Goal: Information Seeking & Learning: Learn about a topic

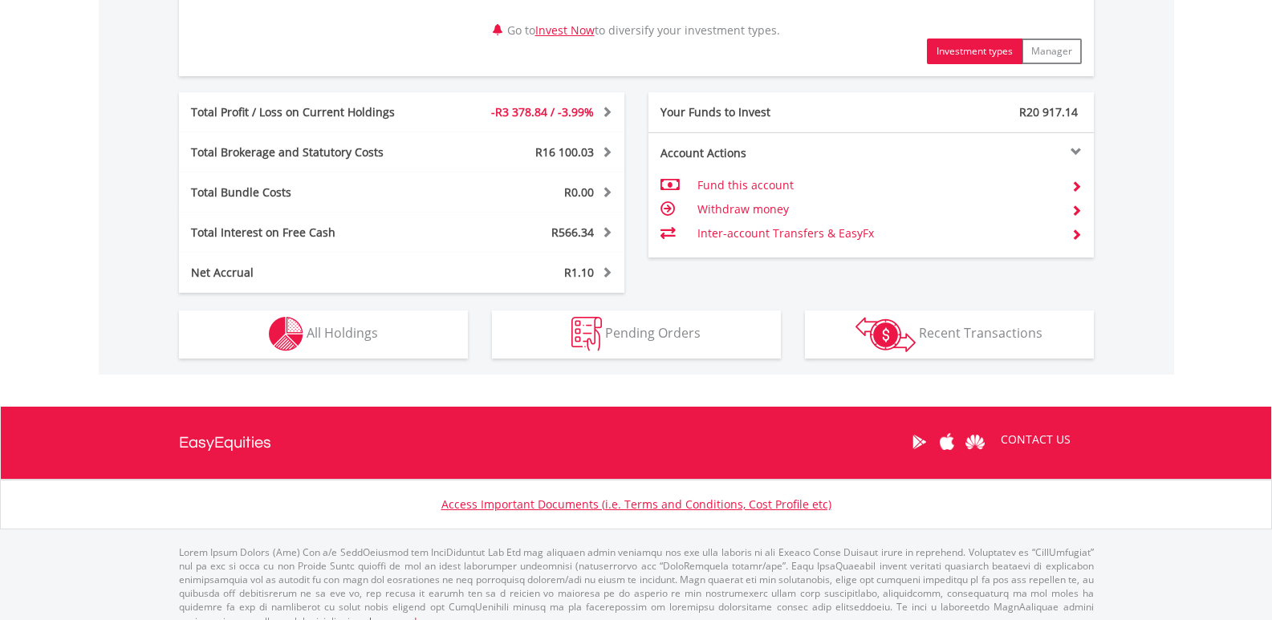
scroll to position [866, 0]
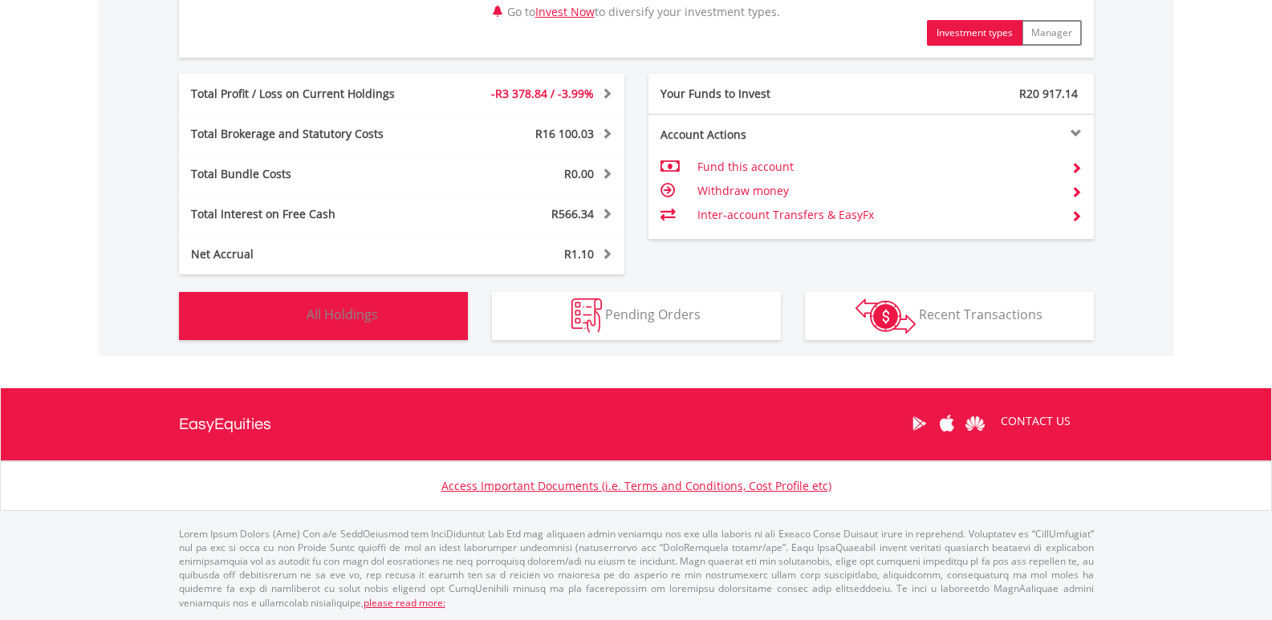
click at [373, 318] on span "All Holdings" at bounding box center [342, 315] width 71 height 18
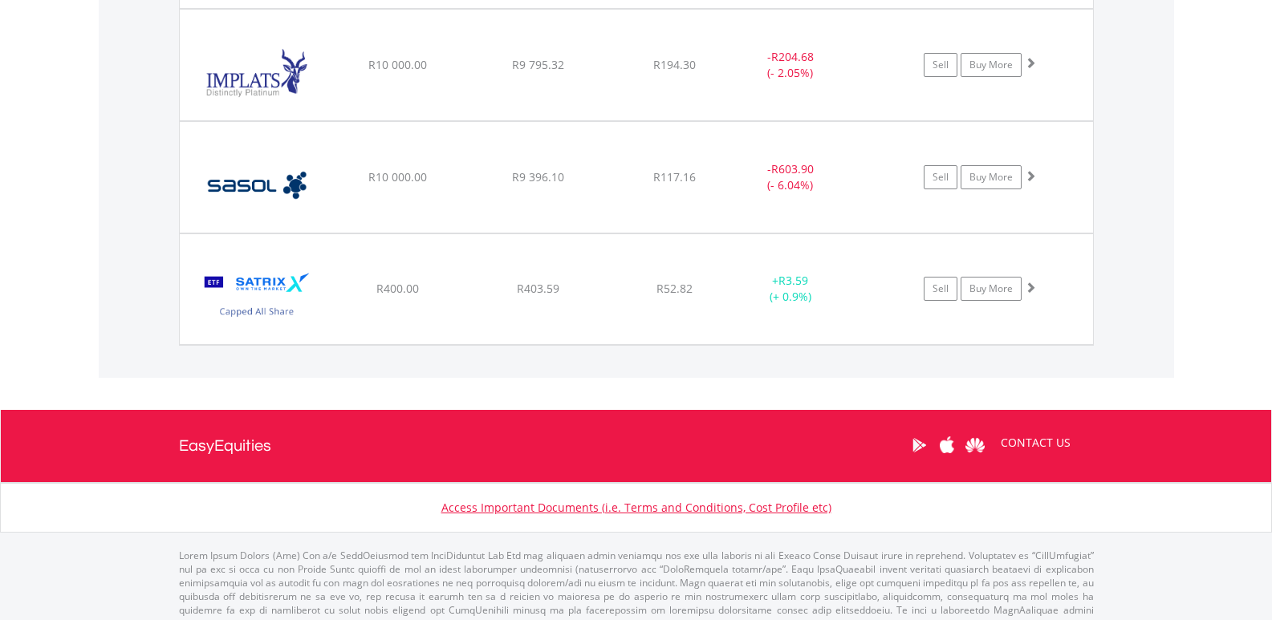
scroll to position [1129, 0]
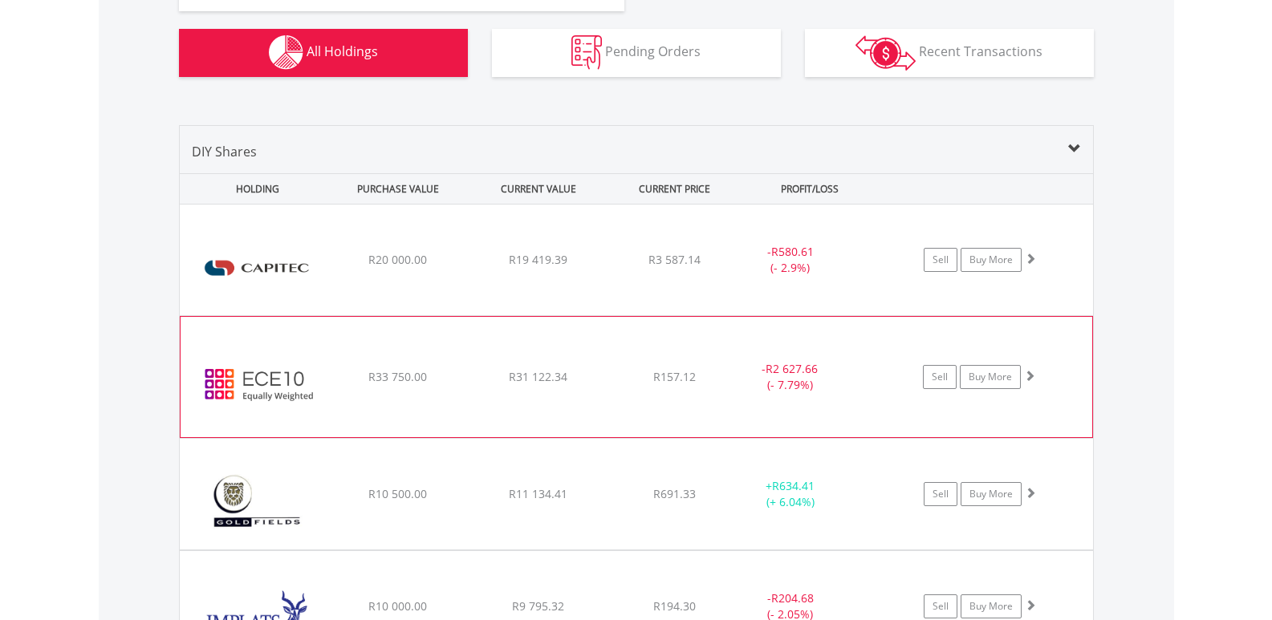
click at [1030, 376] on span at bounding box center [1029, 375] width 11 height 11
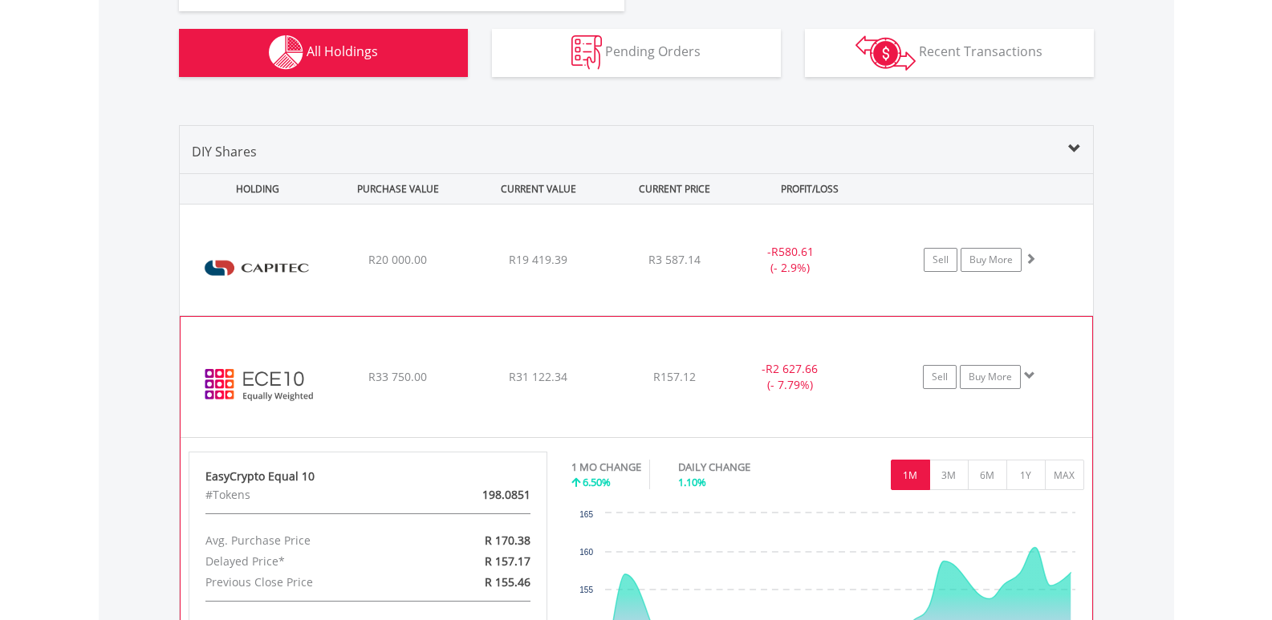
click at [1030, 375] on span at bounding box center [1029, 375] width 11 height 11
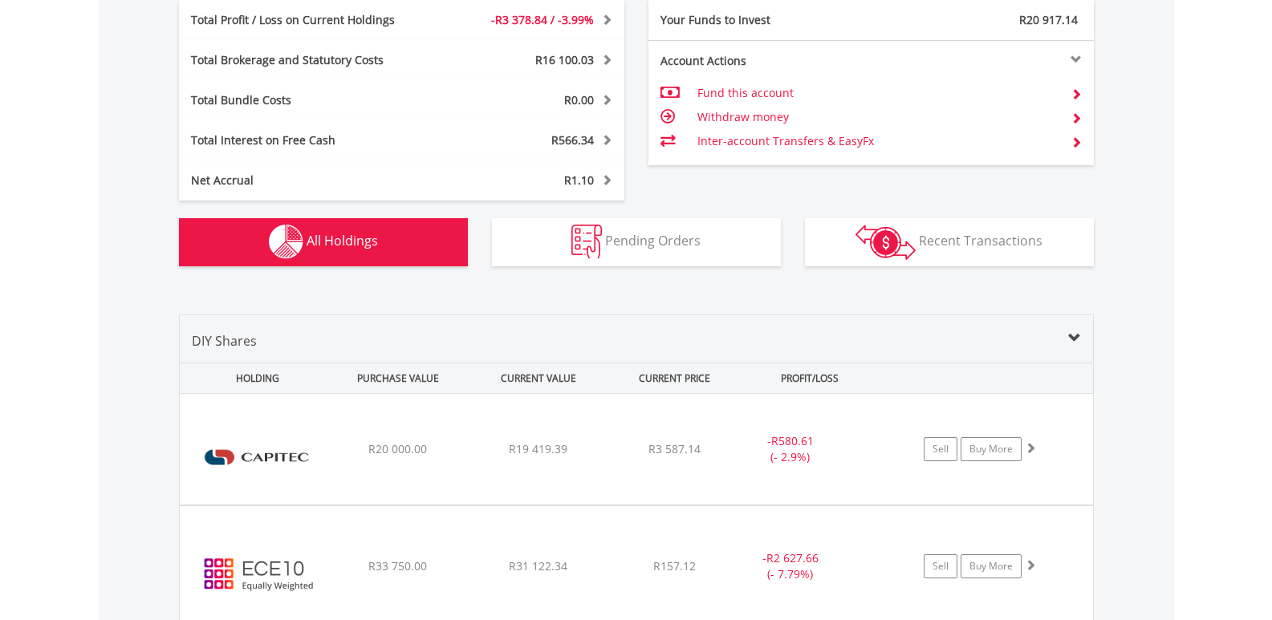
scroll to position [0, 0]
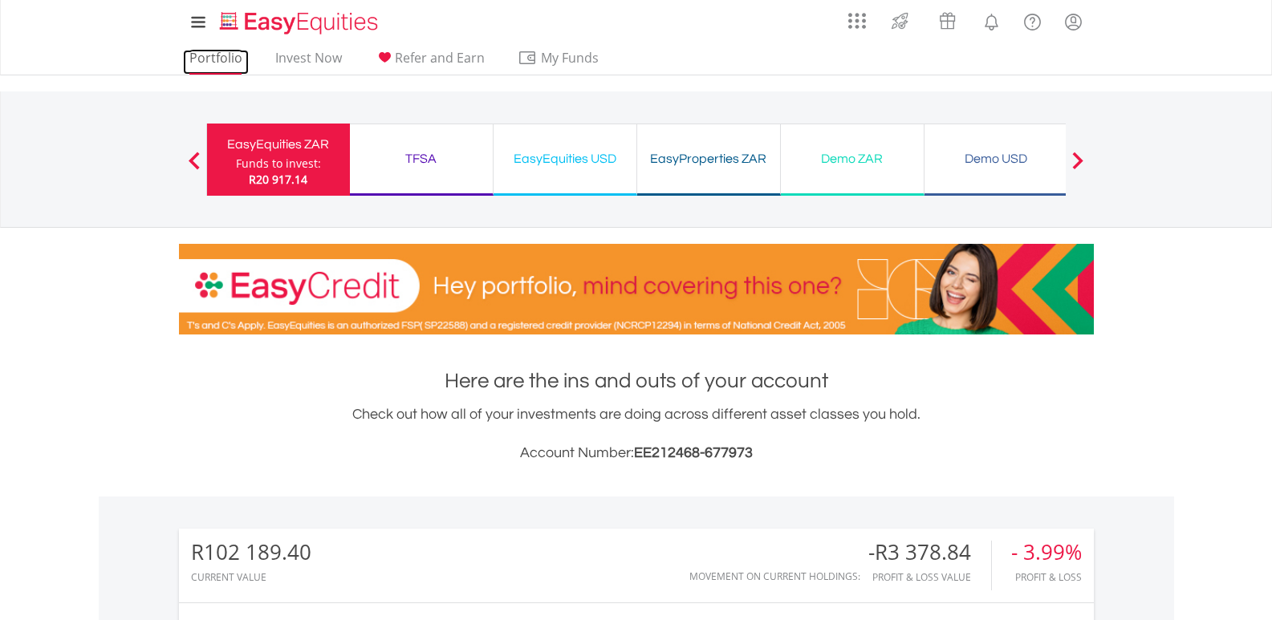
click at [202, 63] on link "Portfolio" at bounding box center [216, 62] width 66 height 25
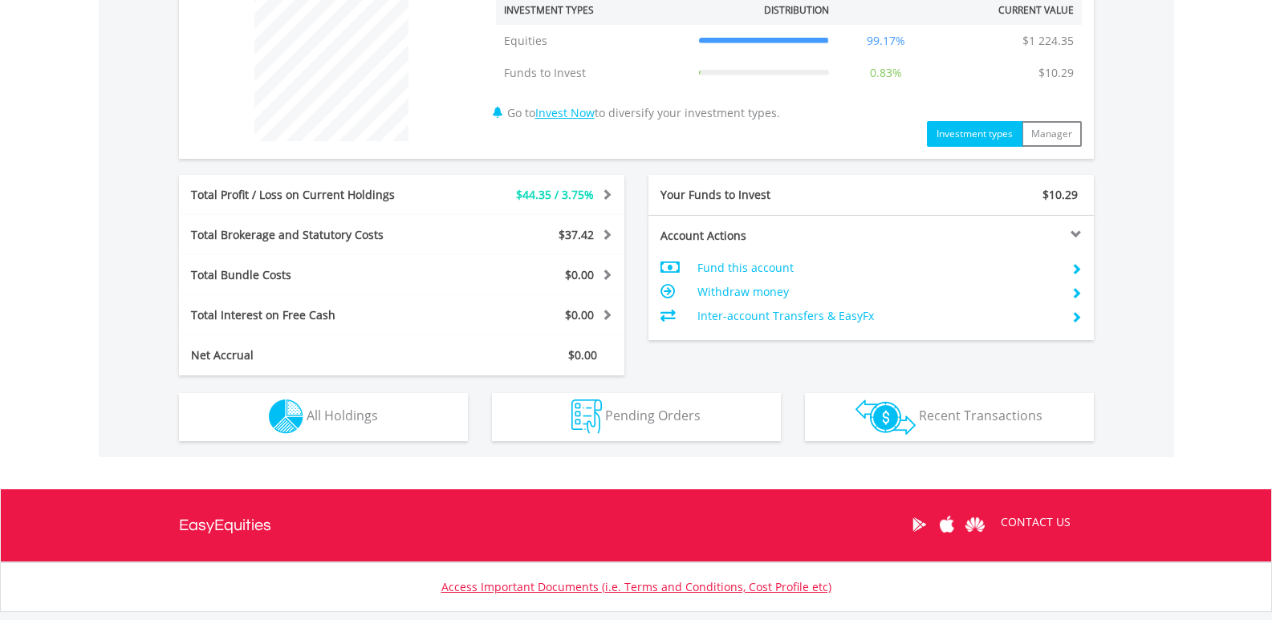
scroll to position [674, 0]
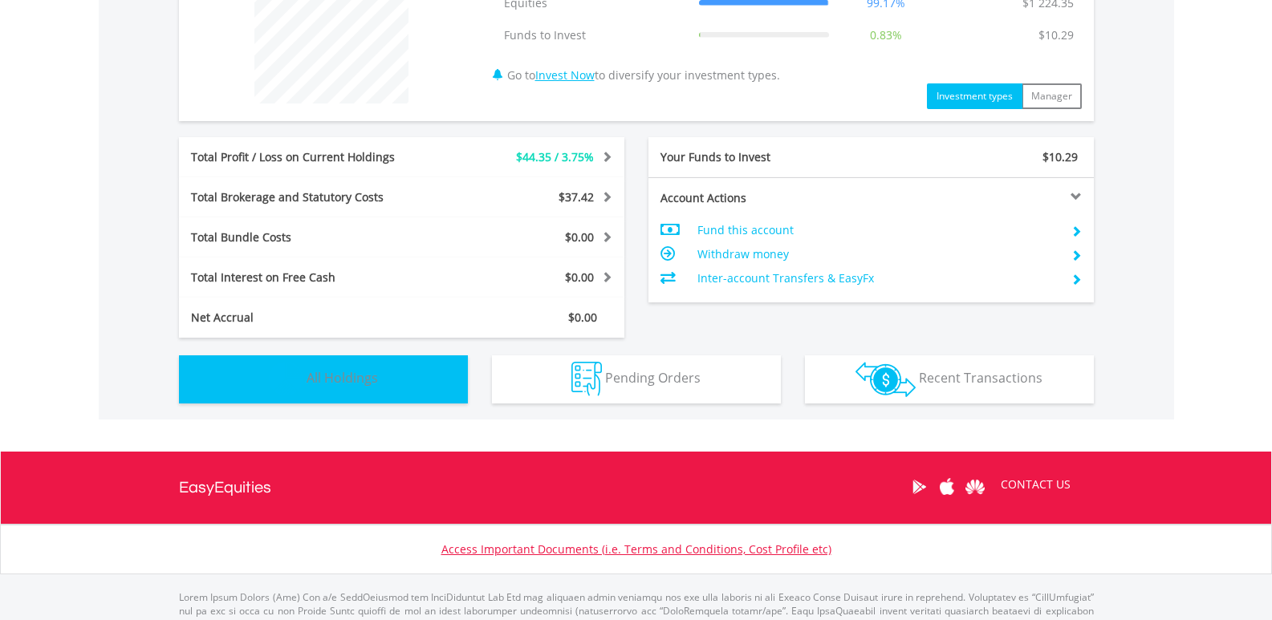
click at [367, 377] on span "All Holdings" at bounding box center [342, 378] width 71 height 18
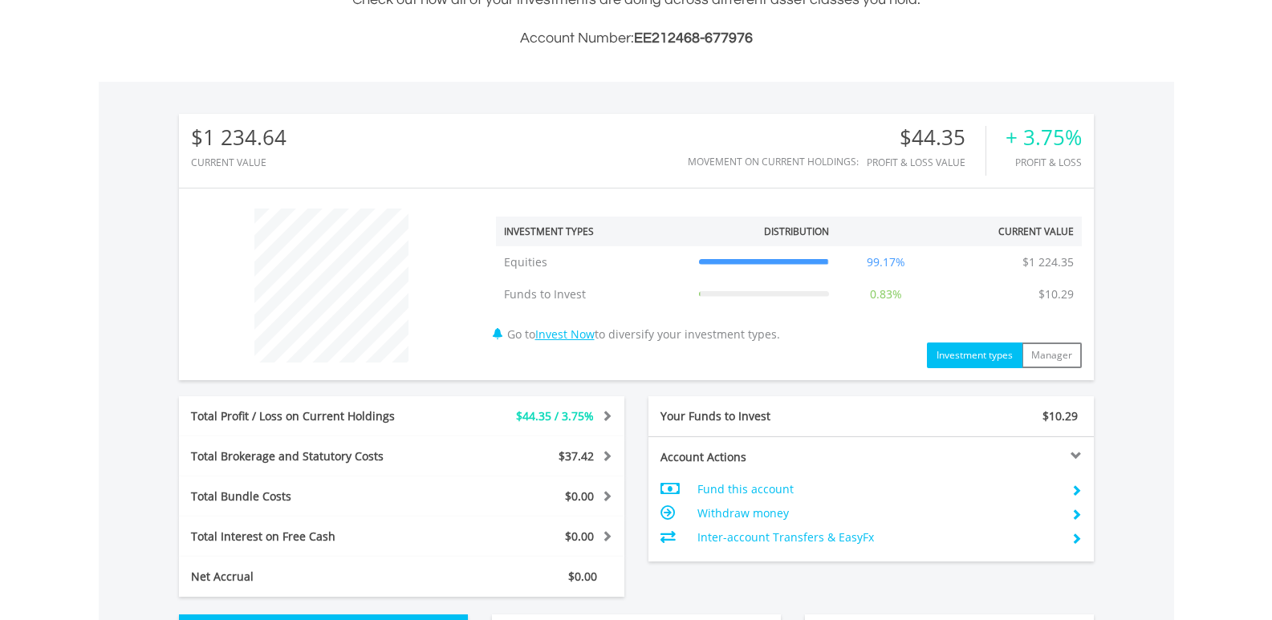
scroll to position [0, 0]
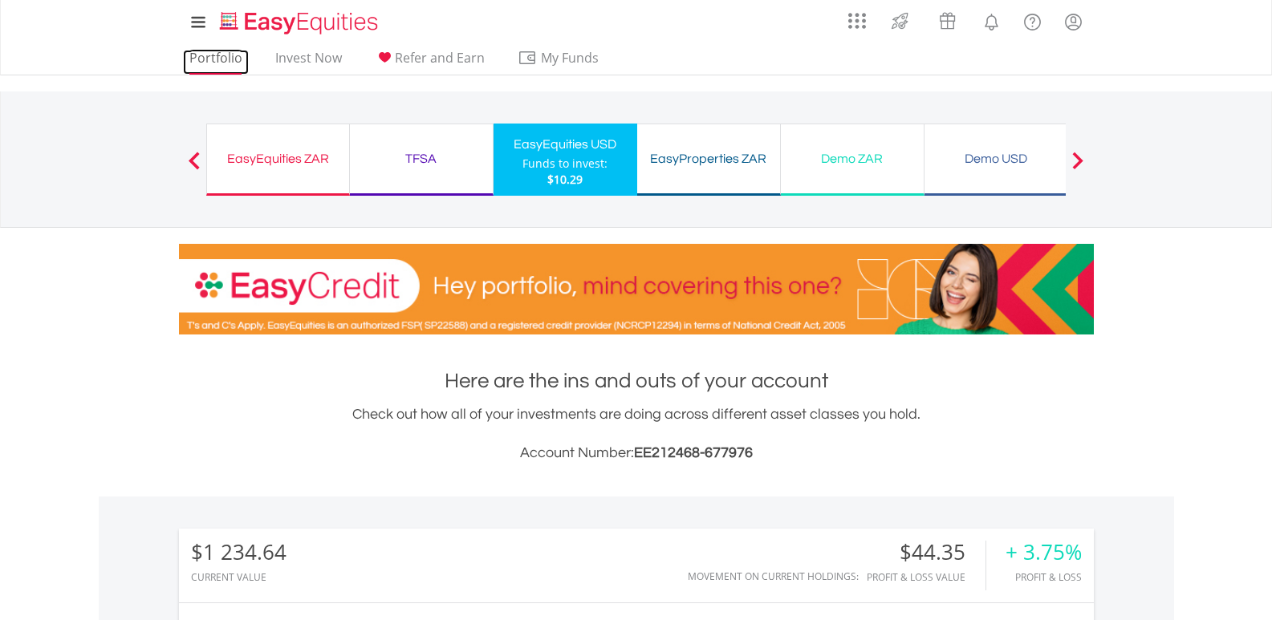
click at [221, 57] on link "Portfolio" at bounding box center [216, 62] width 66 height 25
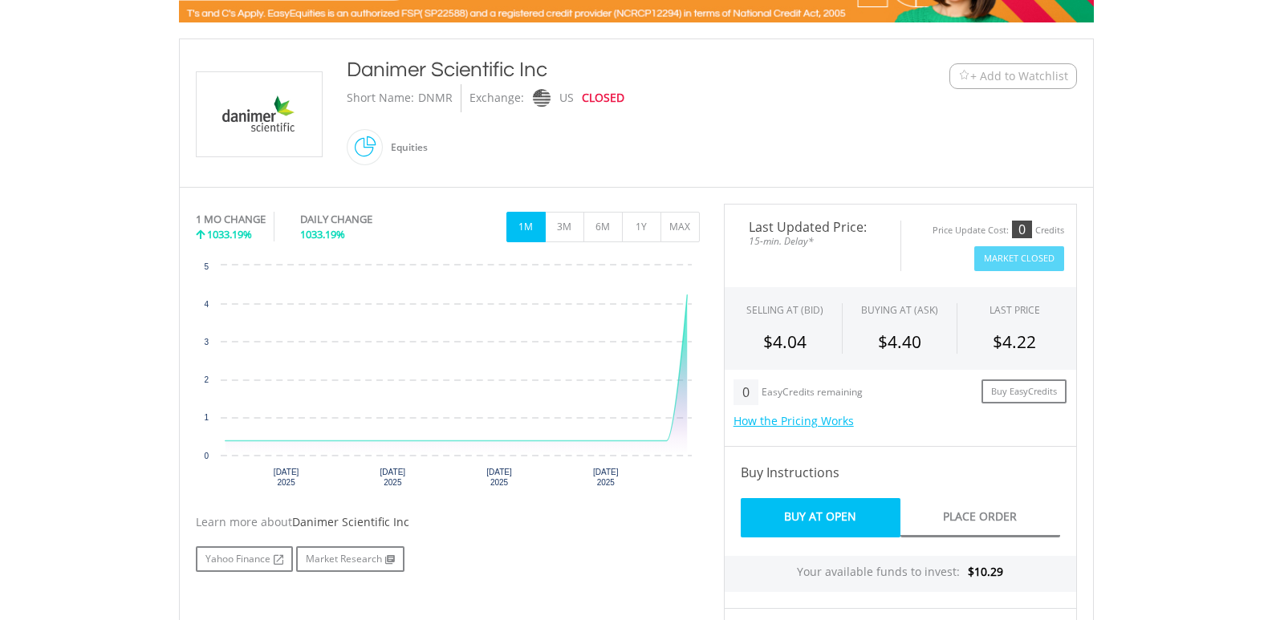
scroll to position [353, 0]
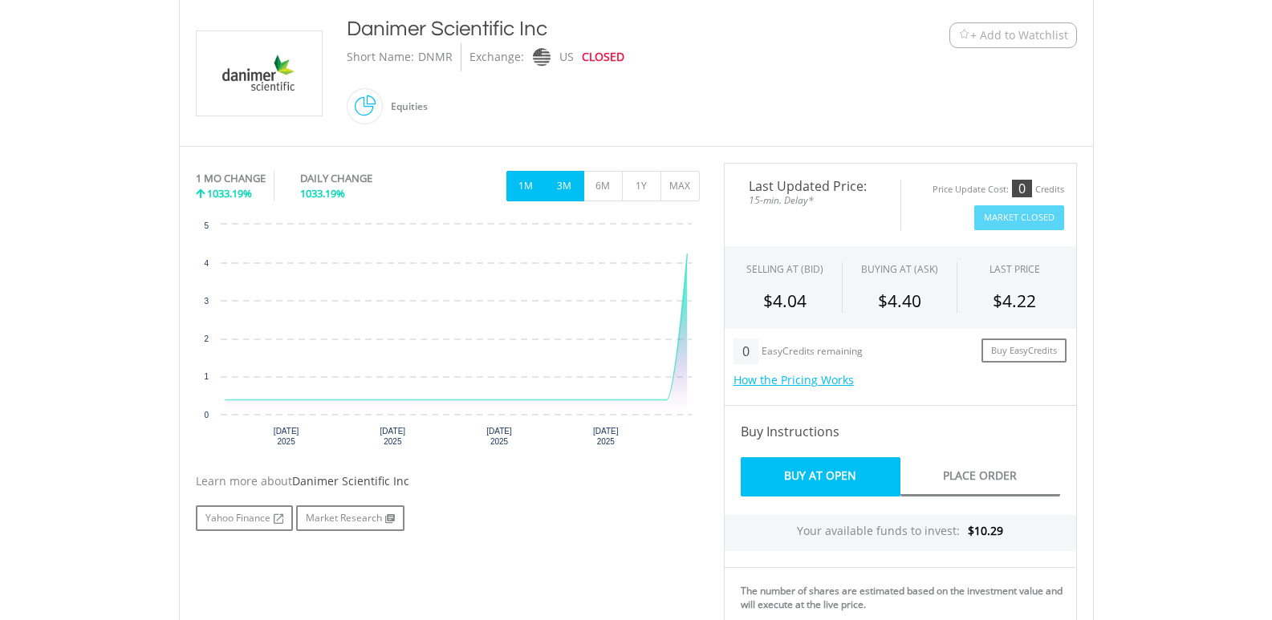
click at [559, 179] on button "3M" at bounding box center [564, 186] width 39 height 31
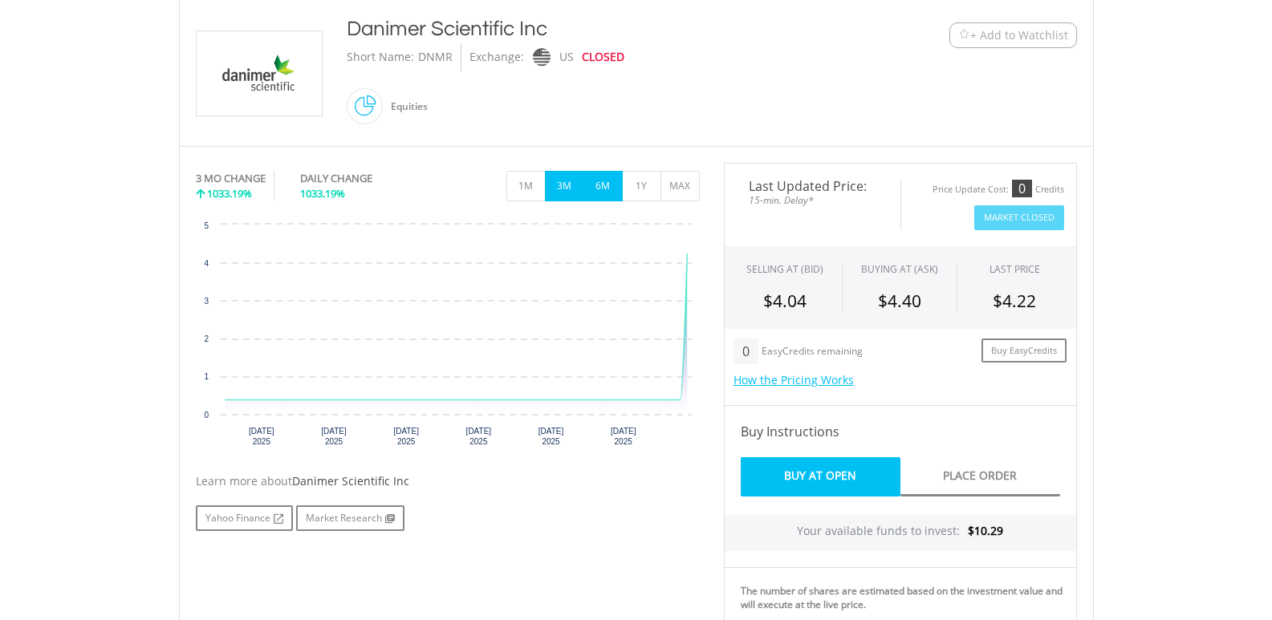
click at [598, 182] on button "6M" at bounding box center [603, 186] width 39 height 31
click at [637, 189] on button "1Y" at bounding box center [641, 186] width 39 height 31
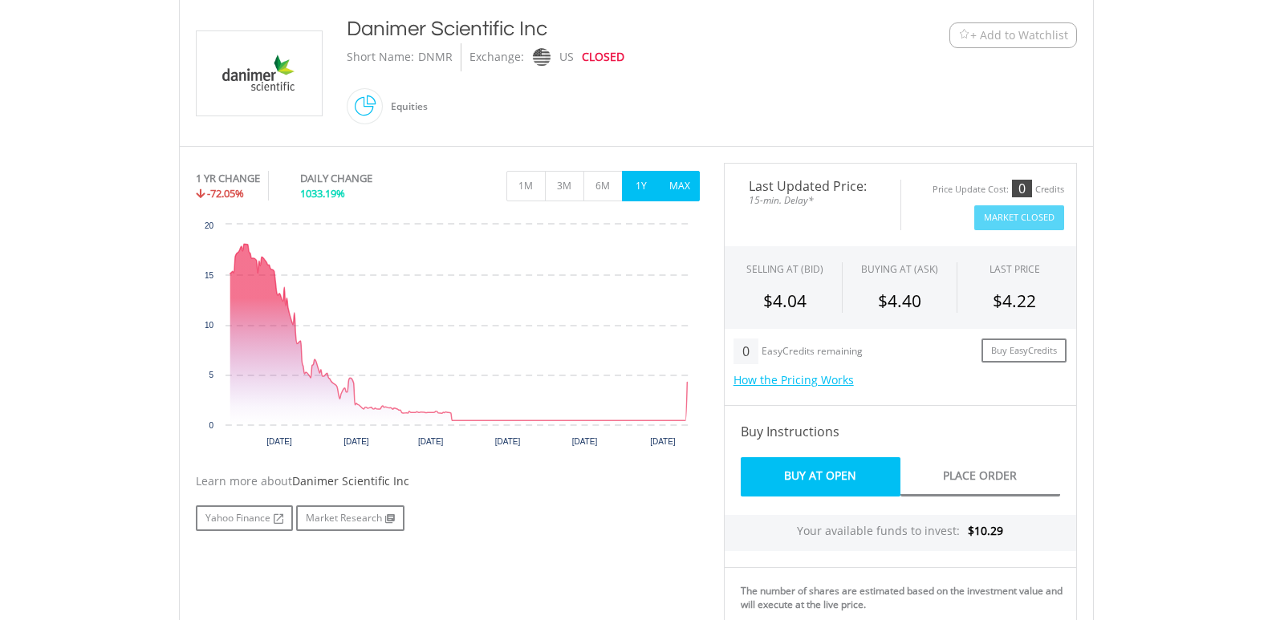
click at [675, 186] on button "MAX" at bounding box center [680, 186] width 39 height 31
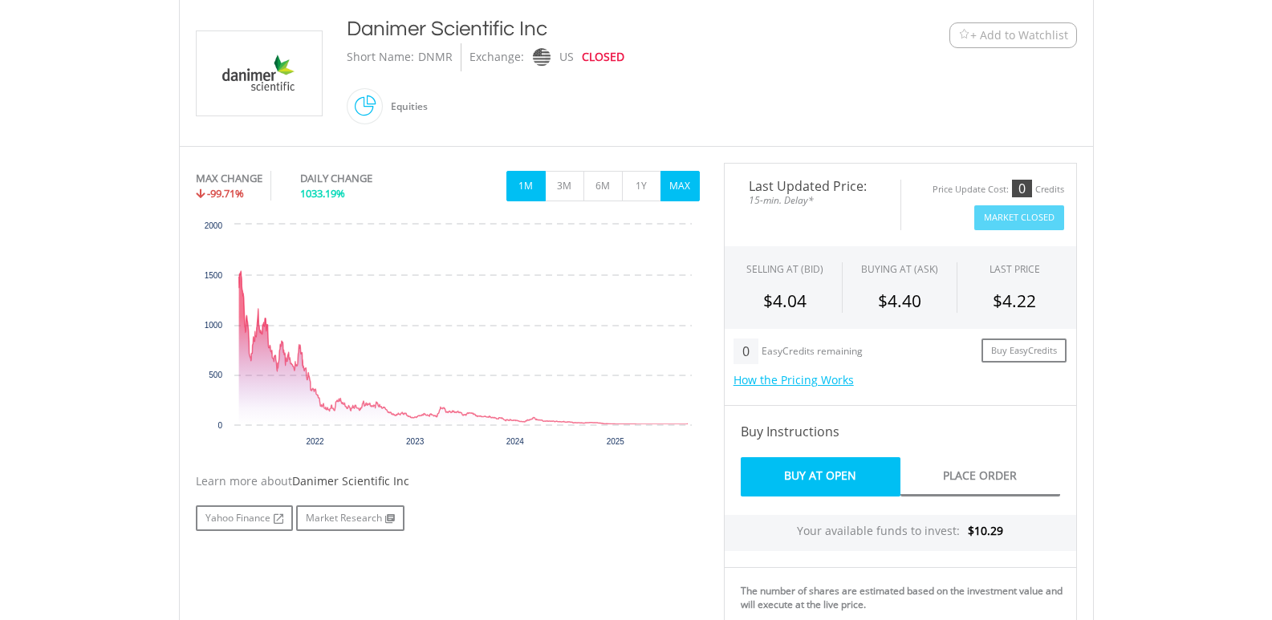
click at [523, 180] on button "1M" at bounding box center [525, 186] width 39 height 31
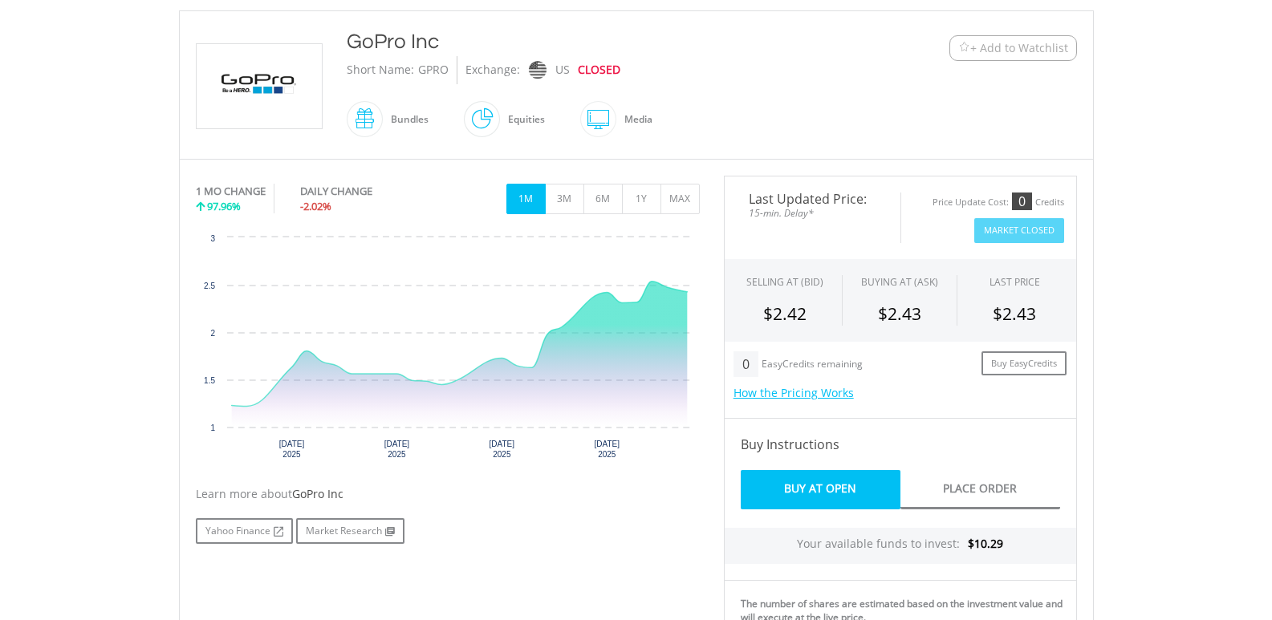
scroll to position [417, 0]
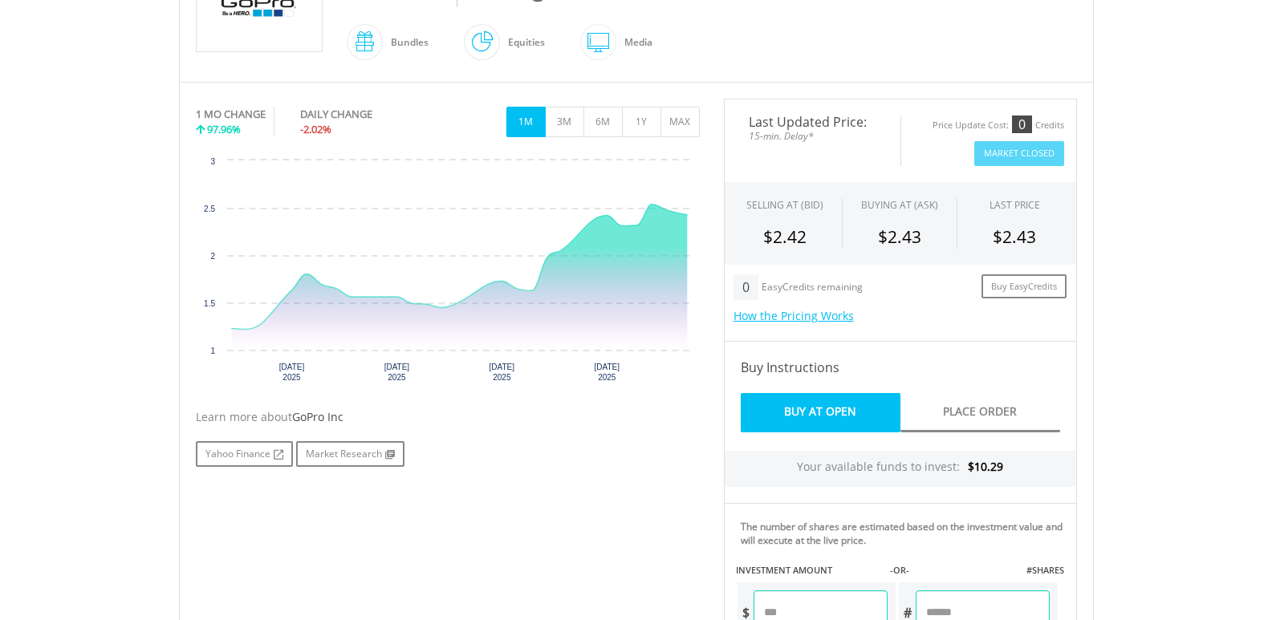
click at [529, 124] on button "1M" at bounding box center [525, 122] width 39 height 31
click at [563, 129] on button "3M" at bounding box center [564, 122] width 39 height 31
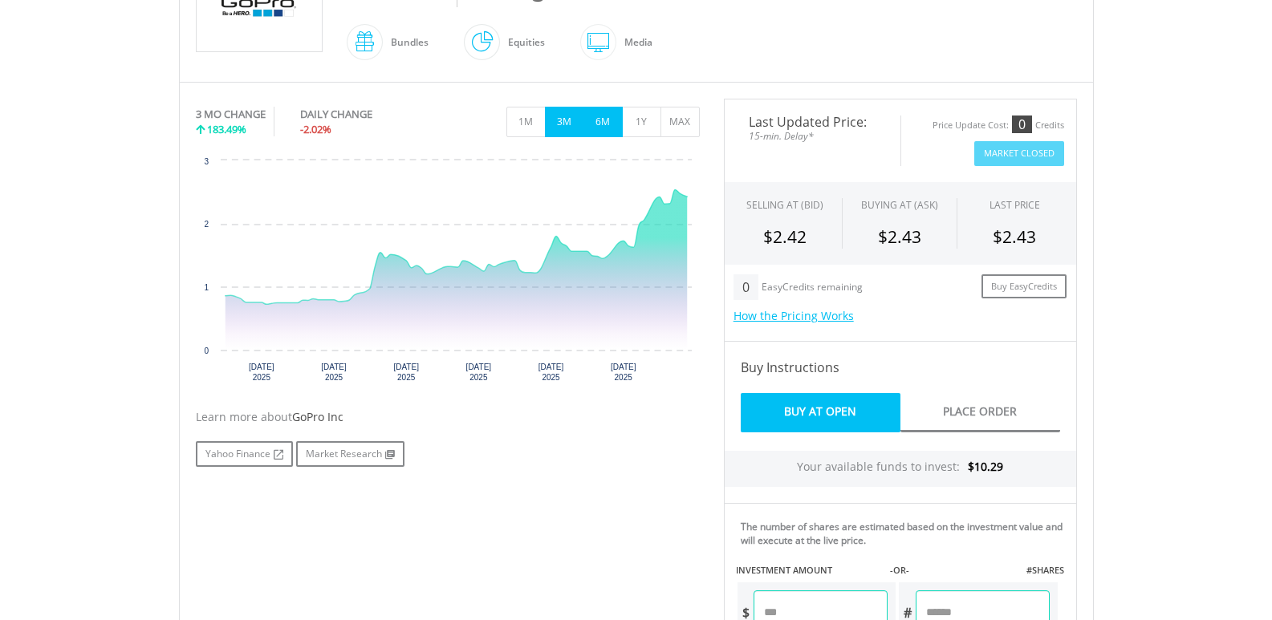
click at [611, 126] on button "6M" at bounding box center [603, 122] width 39 height 31
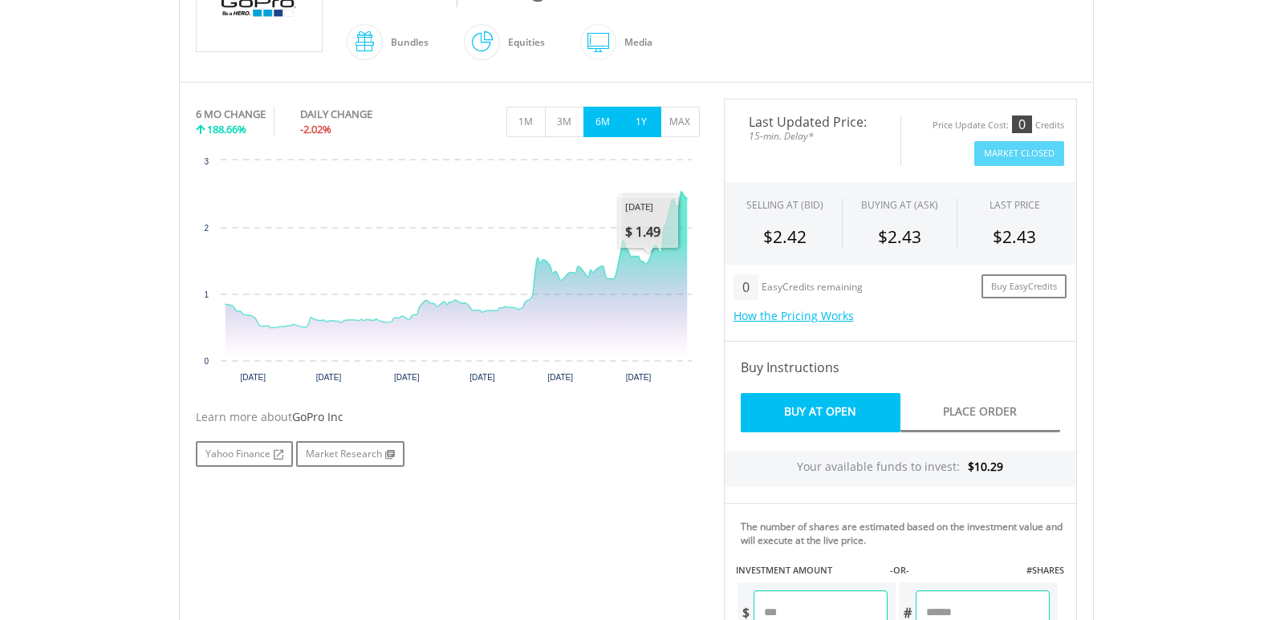
click at [642, 128] on button "1Y" at bounding box center [641, 122] width 39 height 31
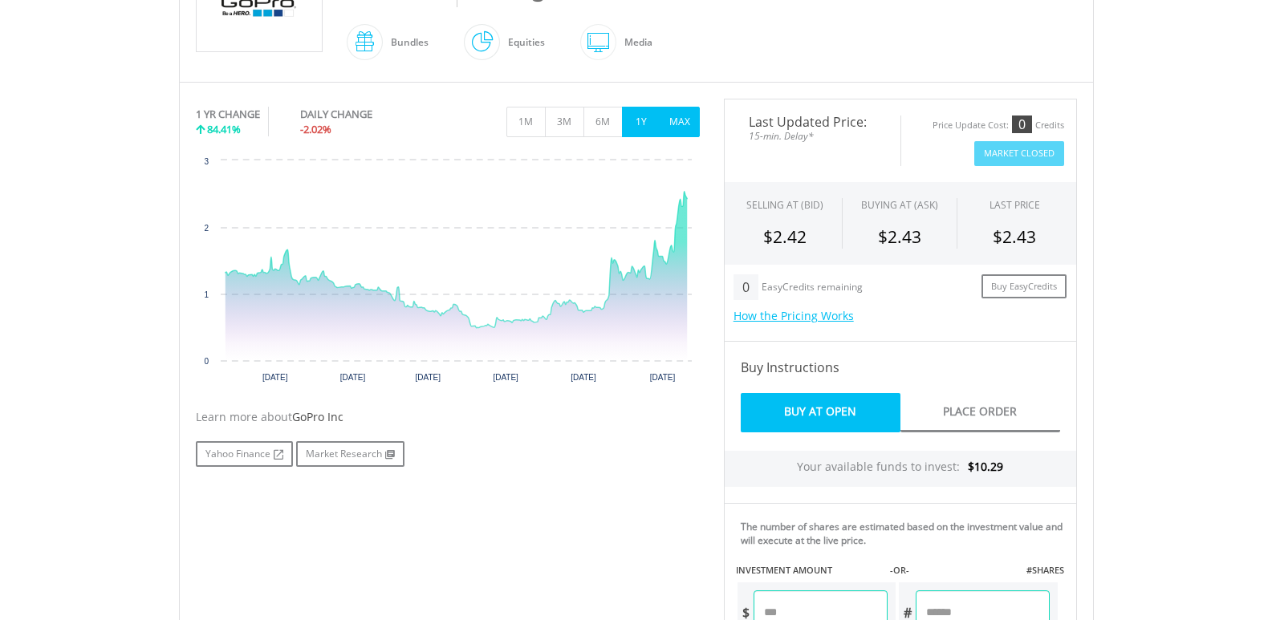
click at [673, 123] on button "MAX" at bounding box center [680, 122] width 39 height 31
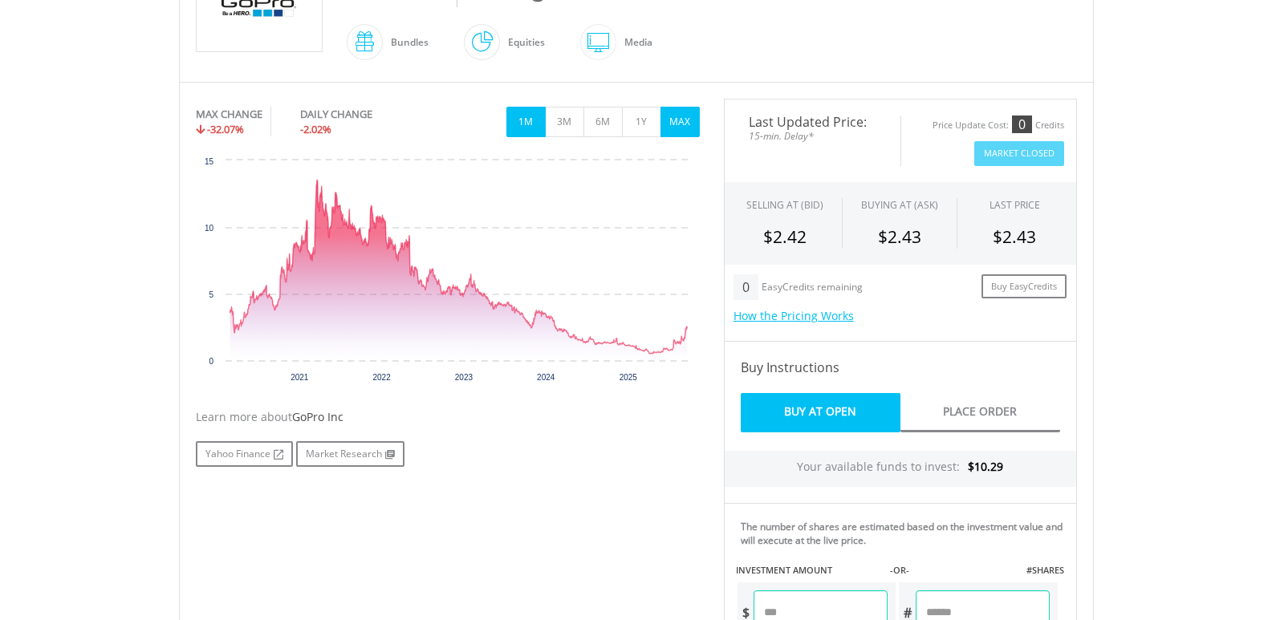
click at [518, 125] on button "1M" at bounding box center [525, 122] width 39 height 31
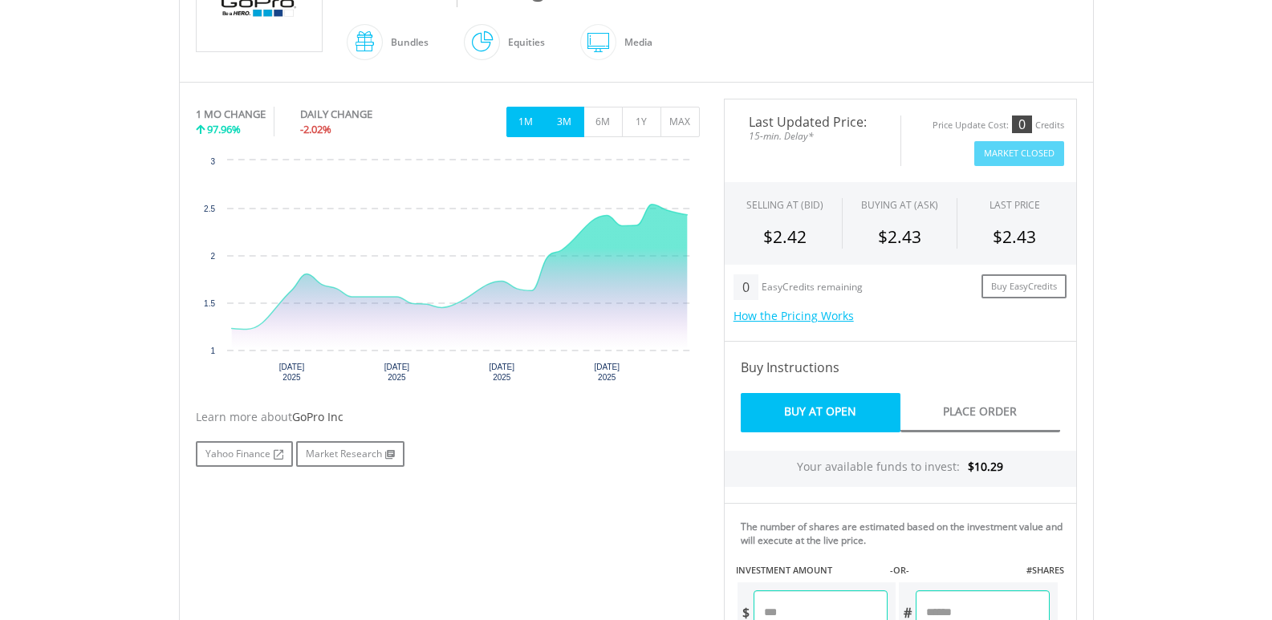
click at [572, 120] on button "3M" at bounding box center [564, 122] width 39 height 31
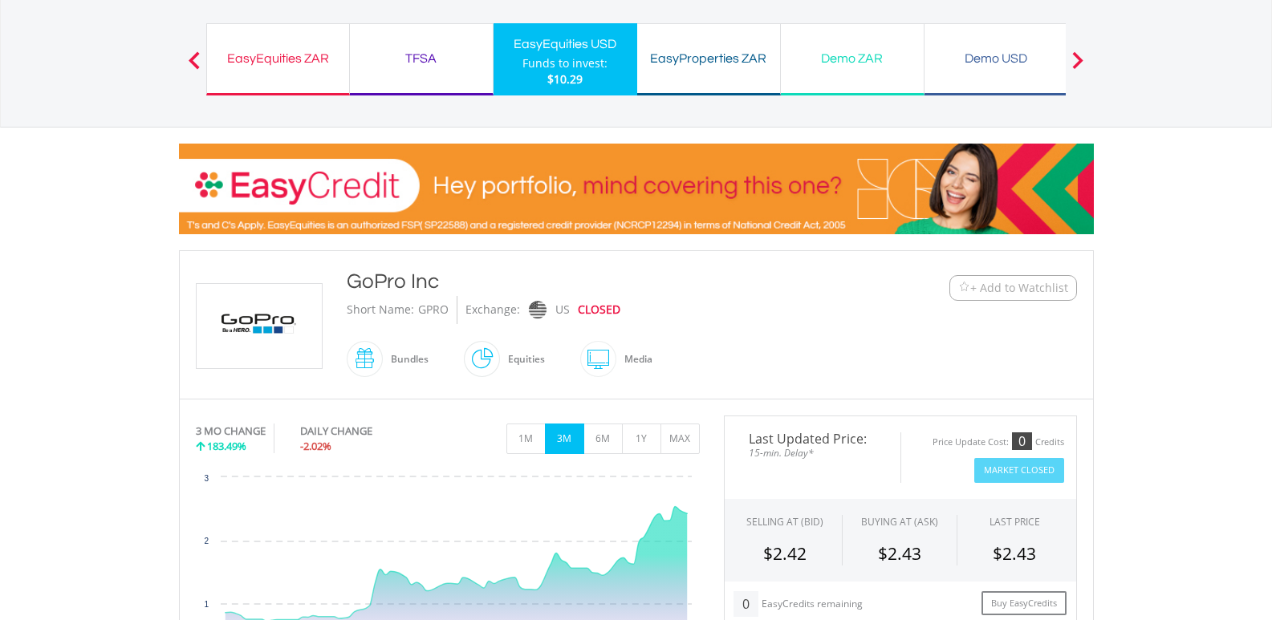
scroll to position [96, 0]
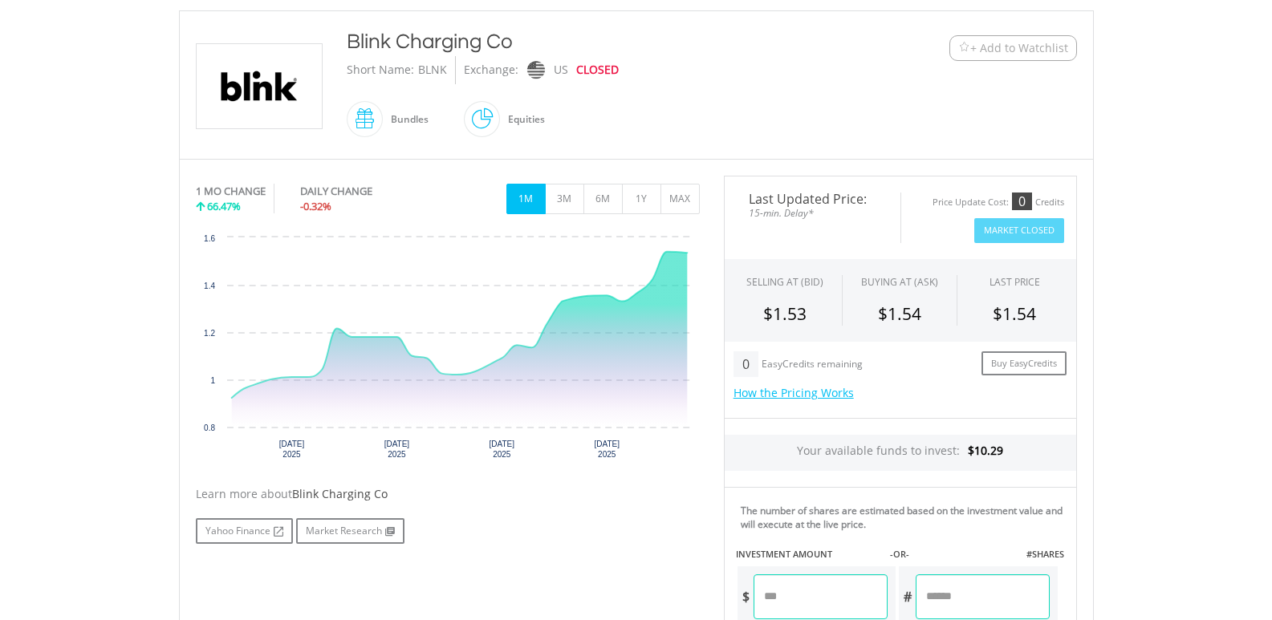
scroll to position [353, 0]
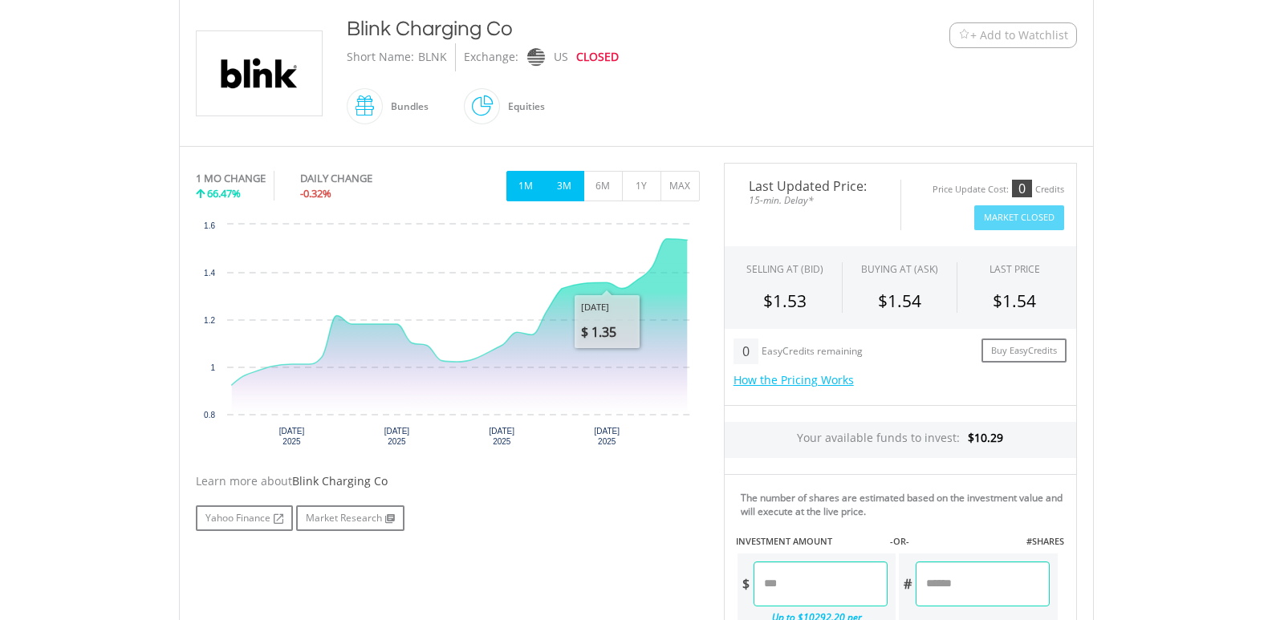
click at [564, 193] on button "3M" at bounding box center [564, 186] width 39 height 31
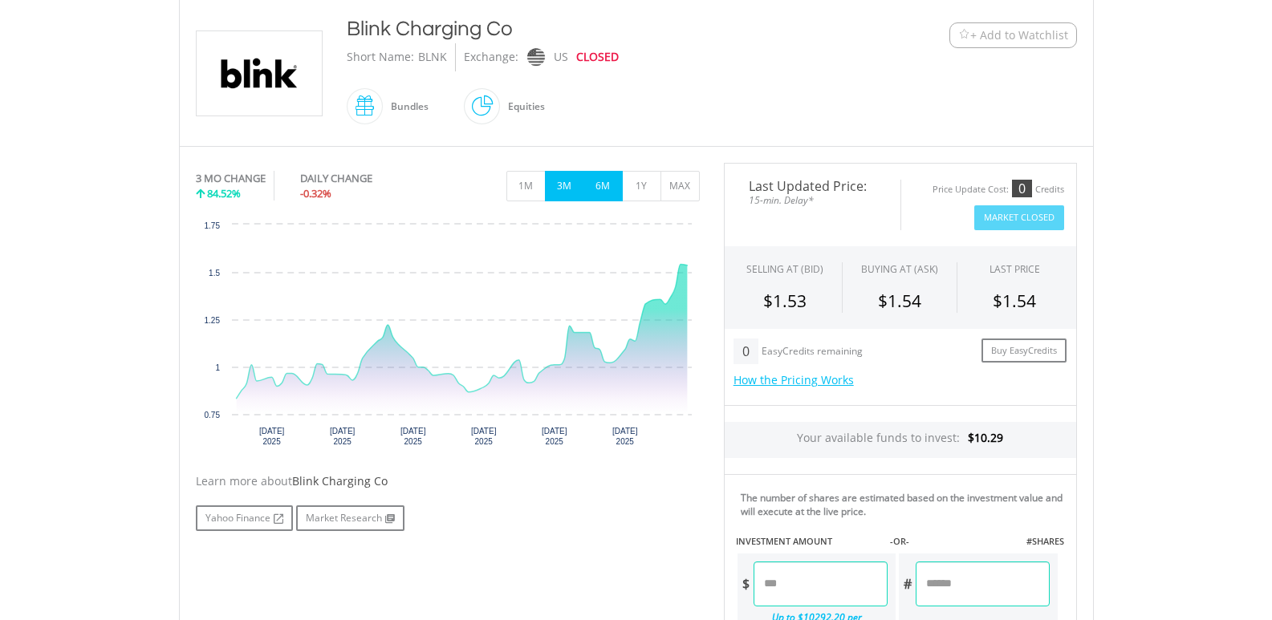
click at [594, 185] on button "6M" at bounding box center [603, 186] width 39 height 31
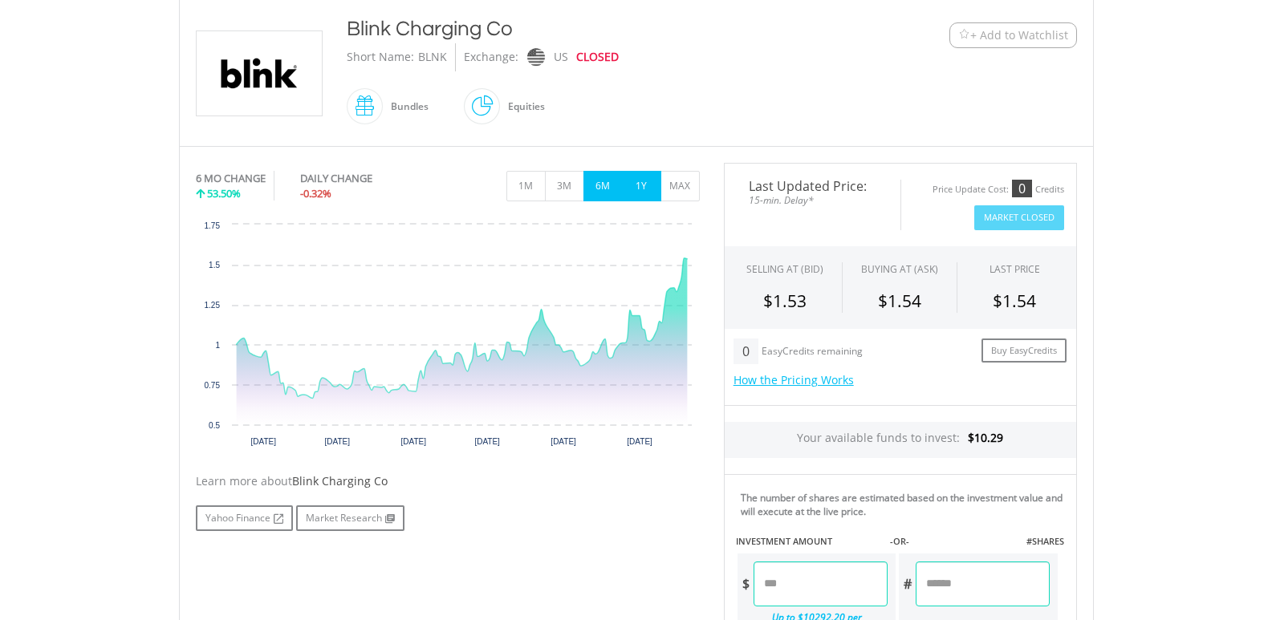
click at [635, 181] on button "1Y" at bounding box center [641, 186] width 39 height 31
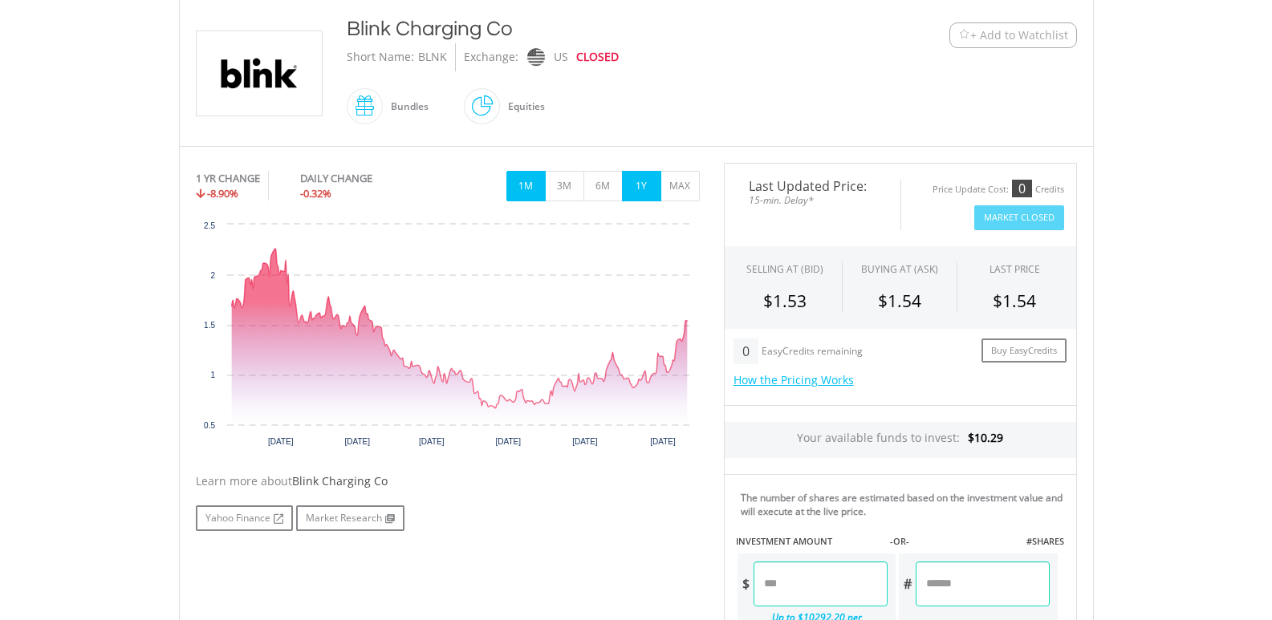
click at [535, 193] on button "1M" at bounding box center [525, 186] width 39 height 31
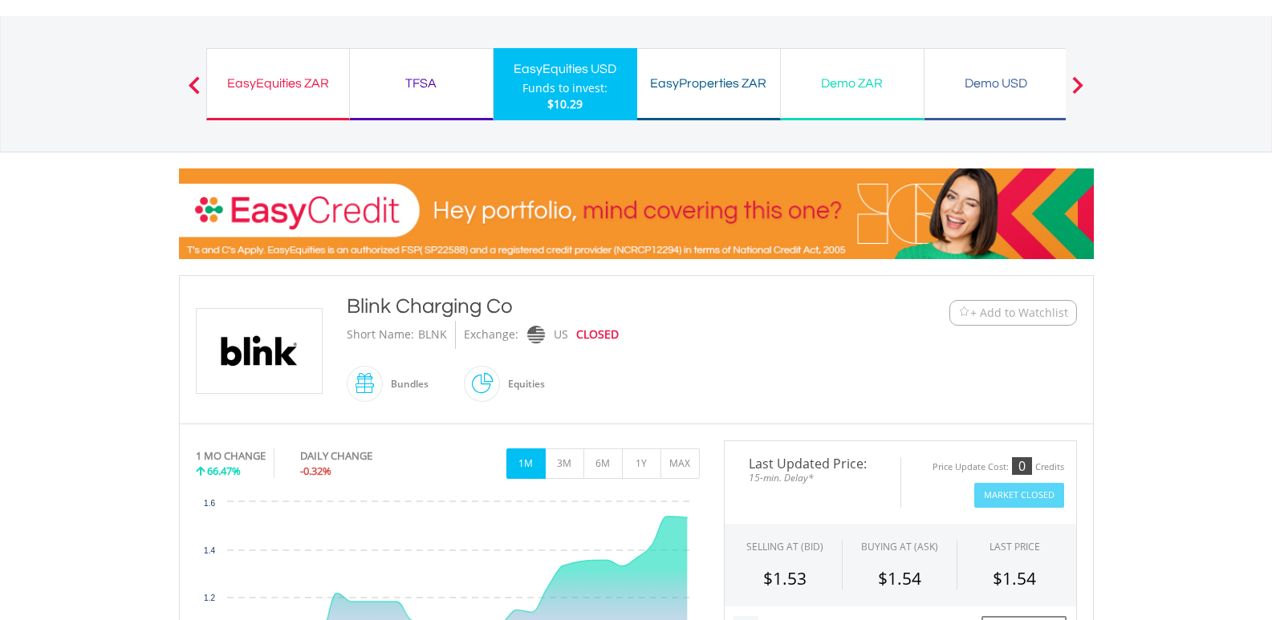
scroll to position [0, 0]
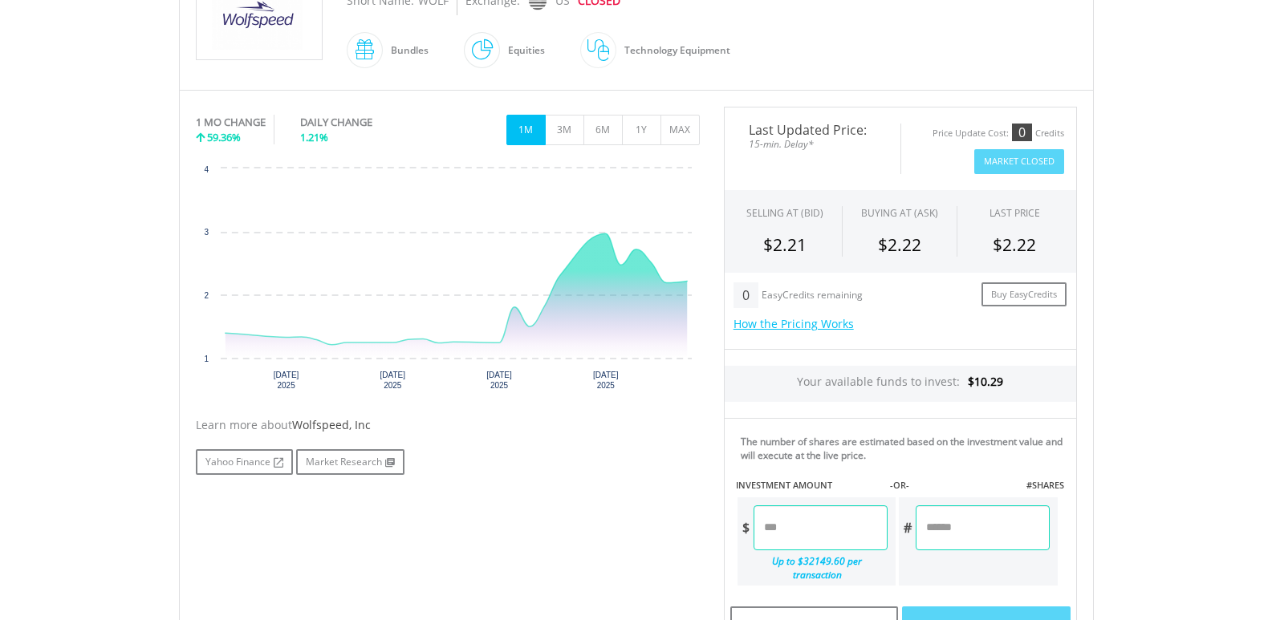
scroll to position [450, 0]
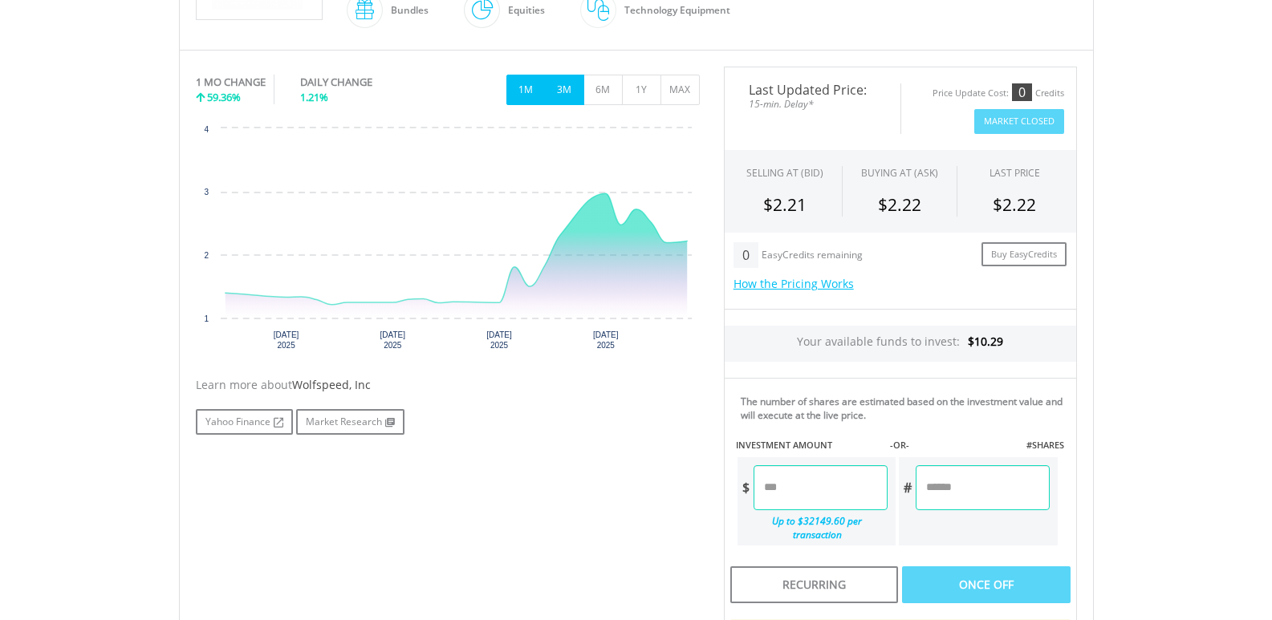
click at [573, 93] on button "3M" at bounding box center [564, 90] width 39 height 31
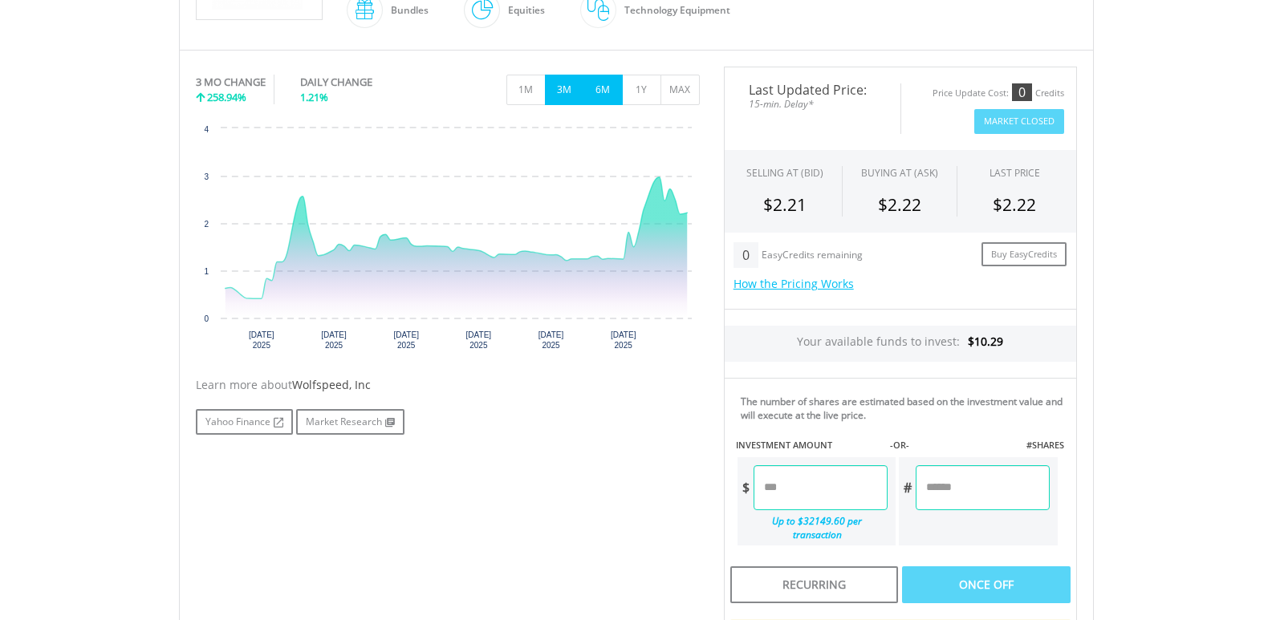
click at [605, 92] on button "6M" at bounding box center [603, 90] width 39 height 31
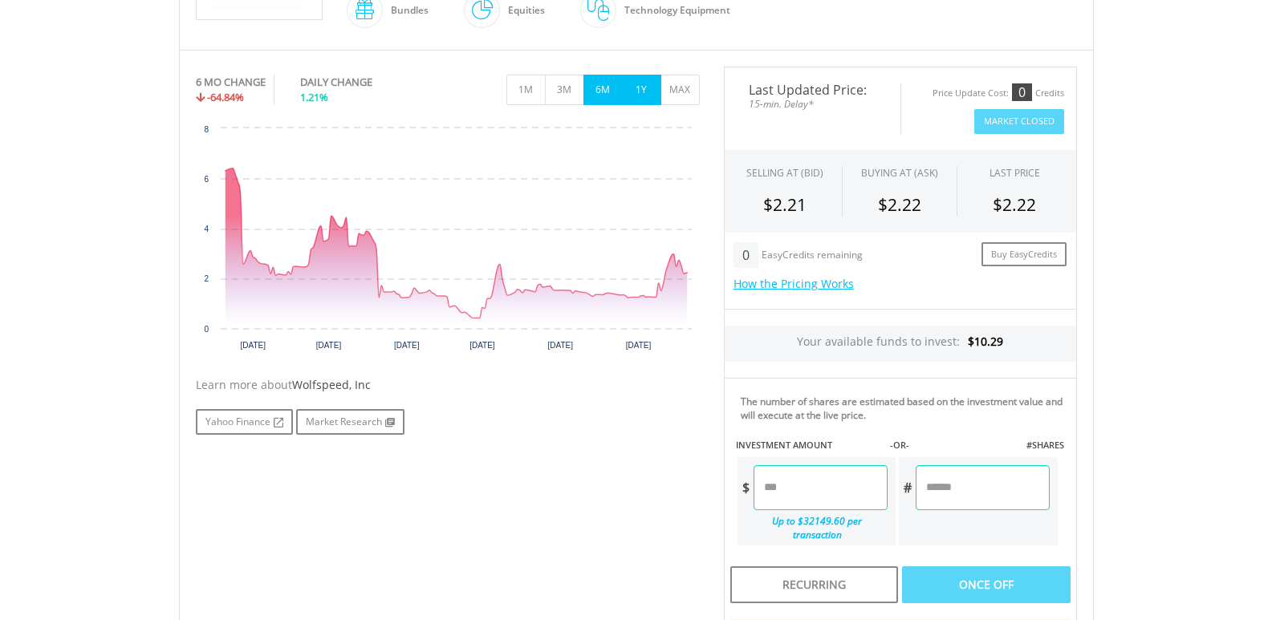
click at [638, 87] on button "1Y" at bounding box center [641, 90] width 39 height 31
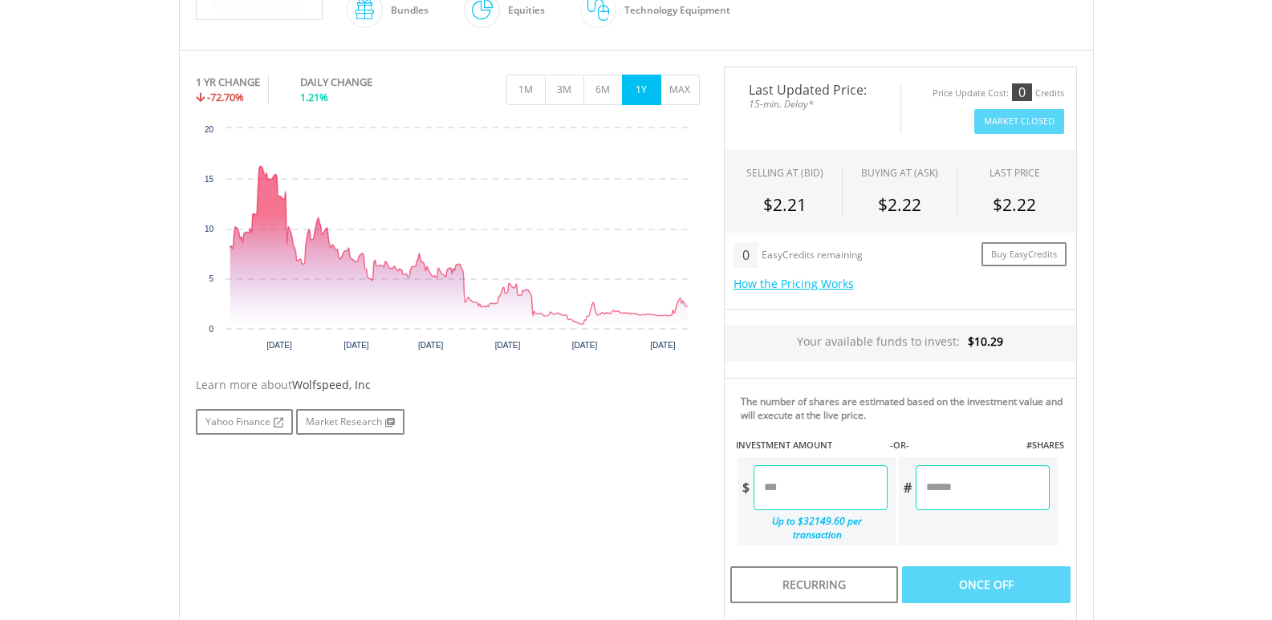
click at [1271, 22] on body "My Investments Invest Now New Listings Sell My Recurring Investments Pending Or…" at bounding box center [636, 327] width 1272 height 1555
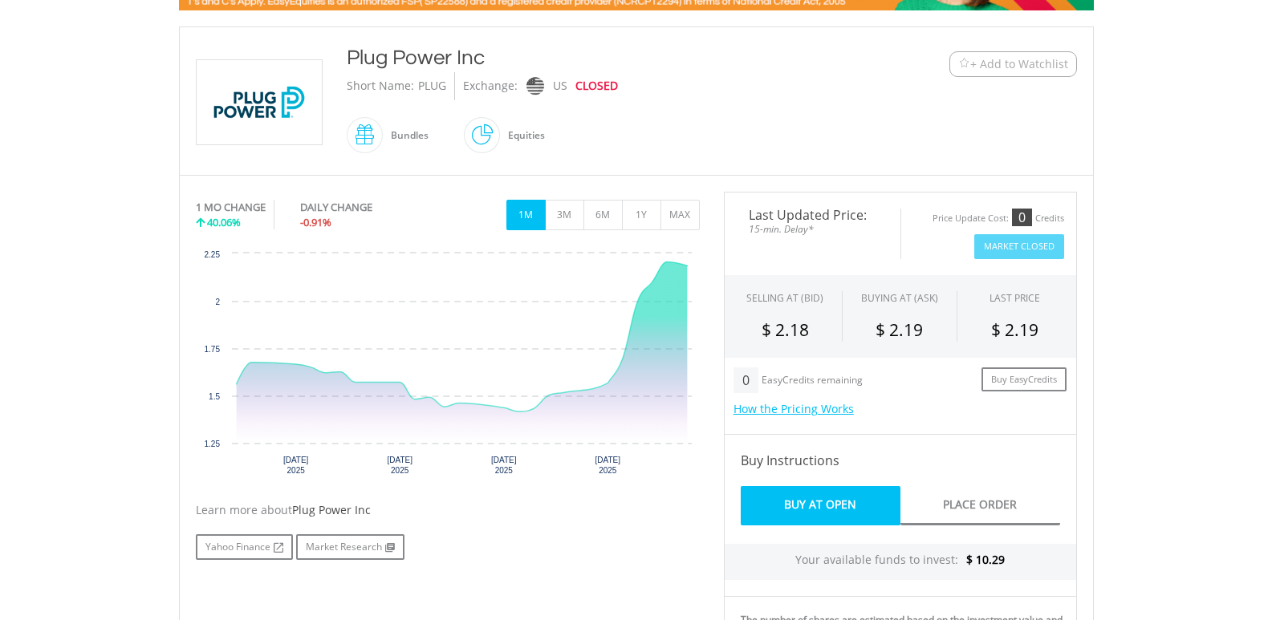
scroll to position [385, 0]
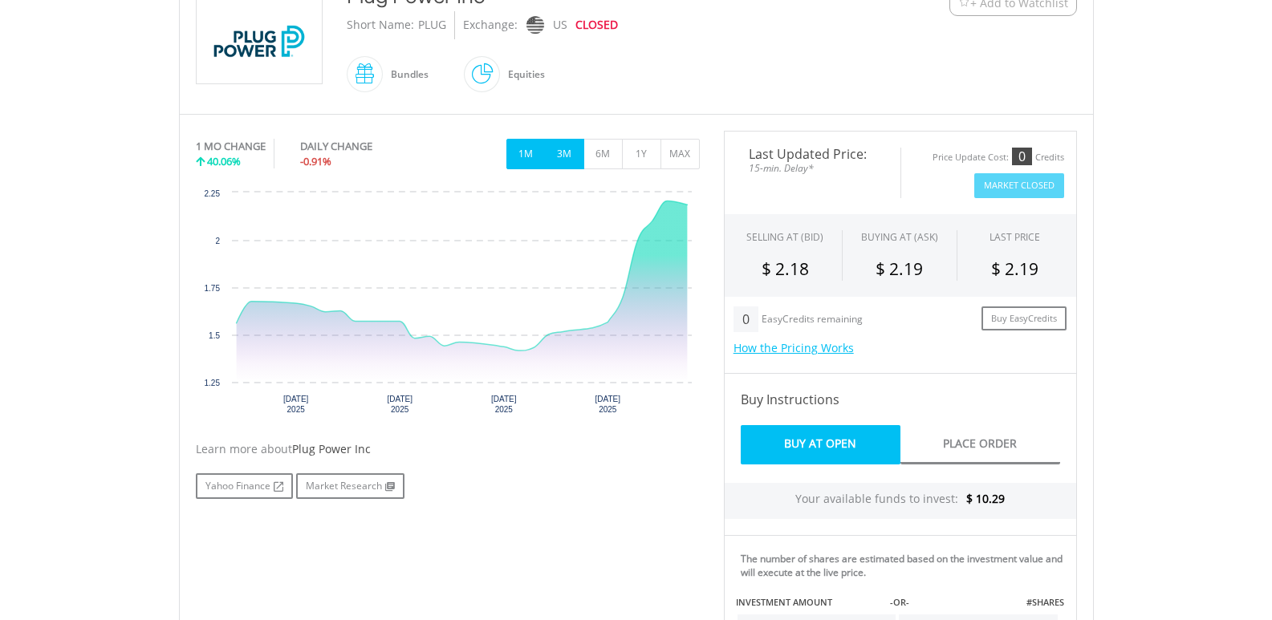
click at [571, 156] on button "3M" at bounding box center [564, 154] width 39 height 31
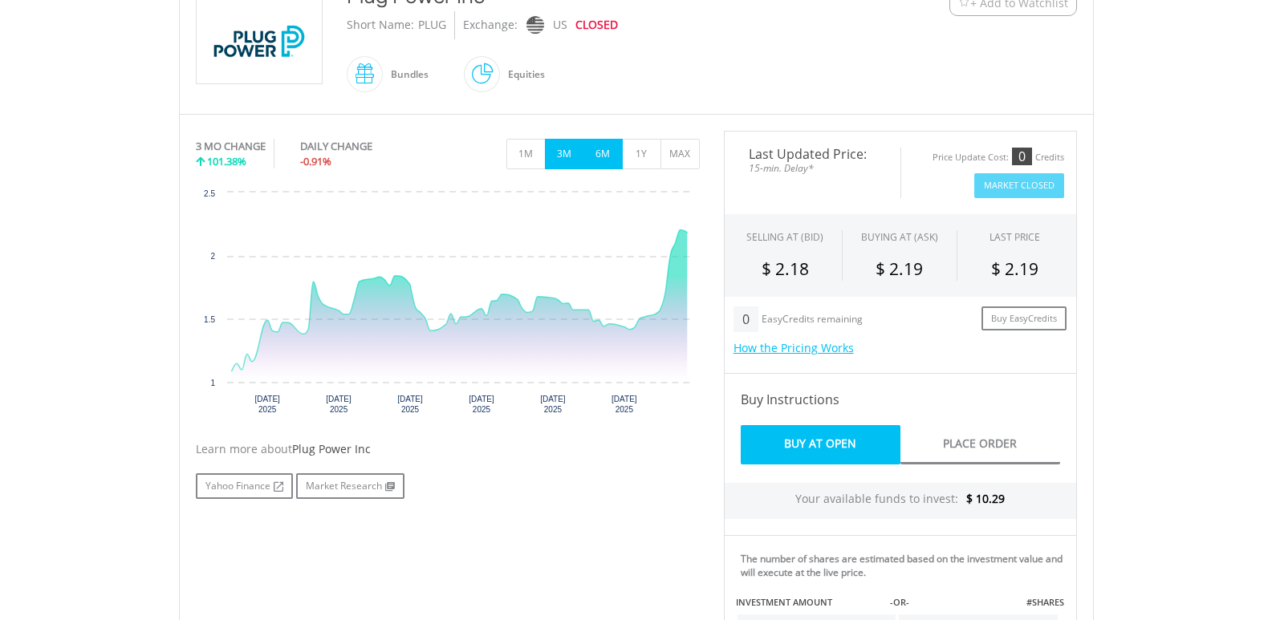
click at [597, 155] on button "6M" at bounding box center [603, 154] width 39 height 31
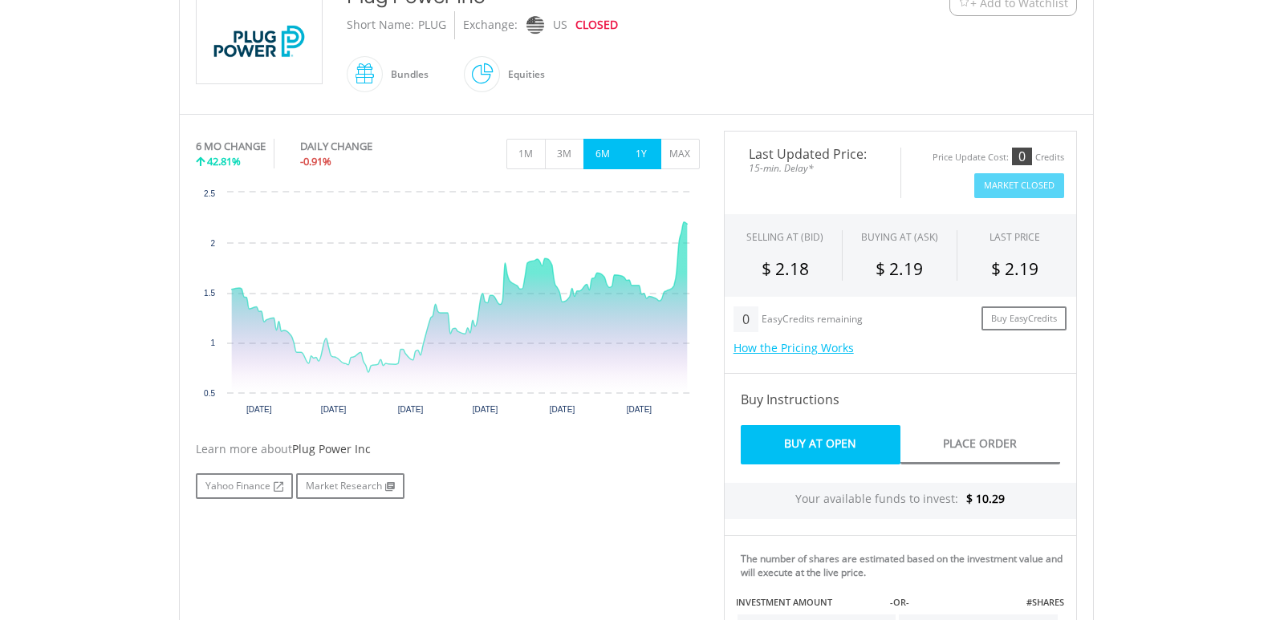
click at [632, 155] on button "1Y" at bounding box center [641, 154] width 39 height 31
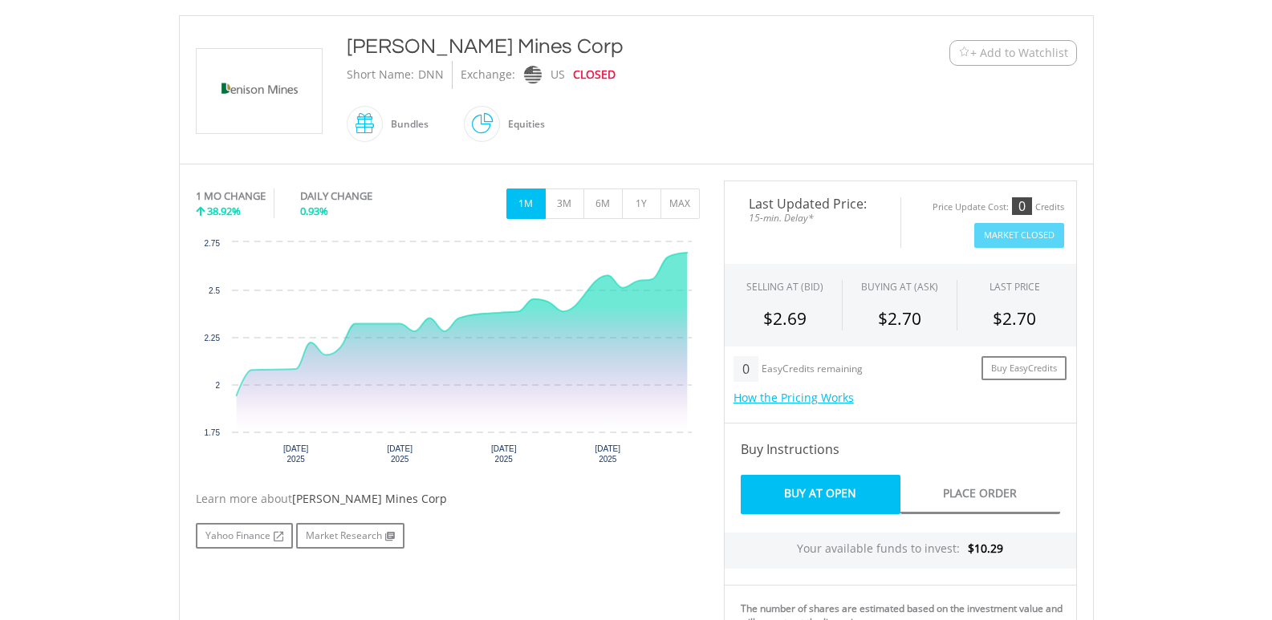
scroll to position [385, 0]
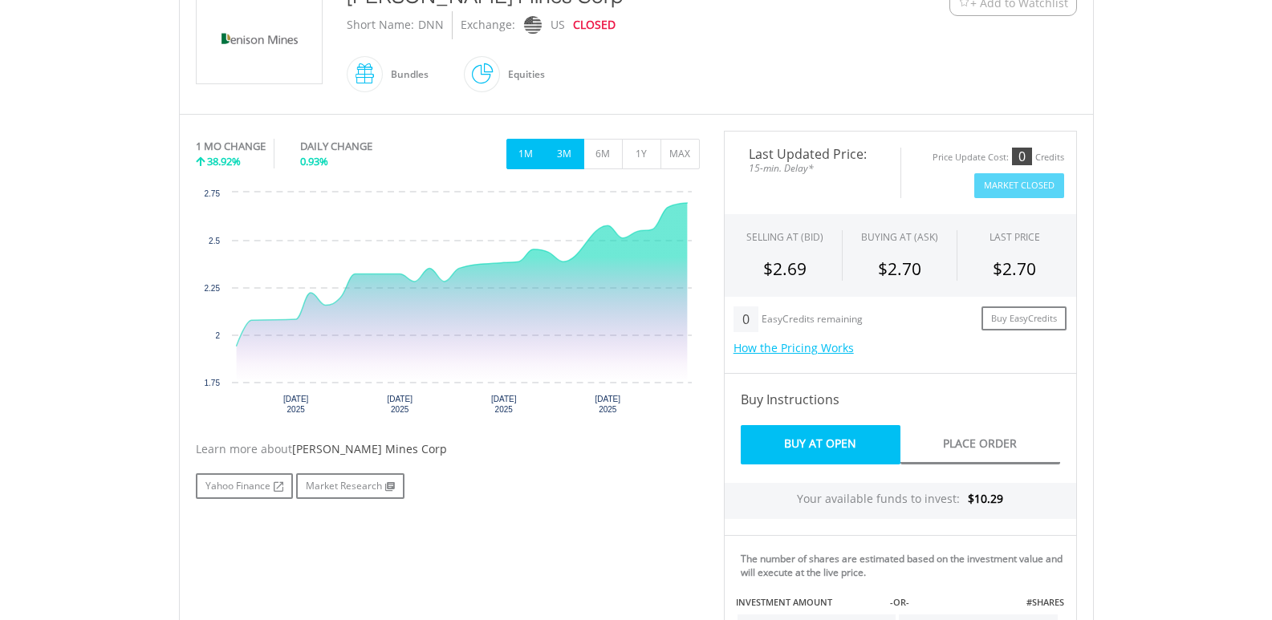
click at [572, 154] on button "3M" at bounding box center [564, 154] width 39 height 31
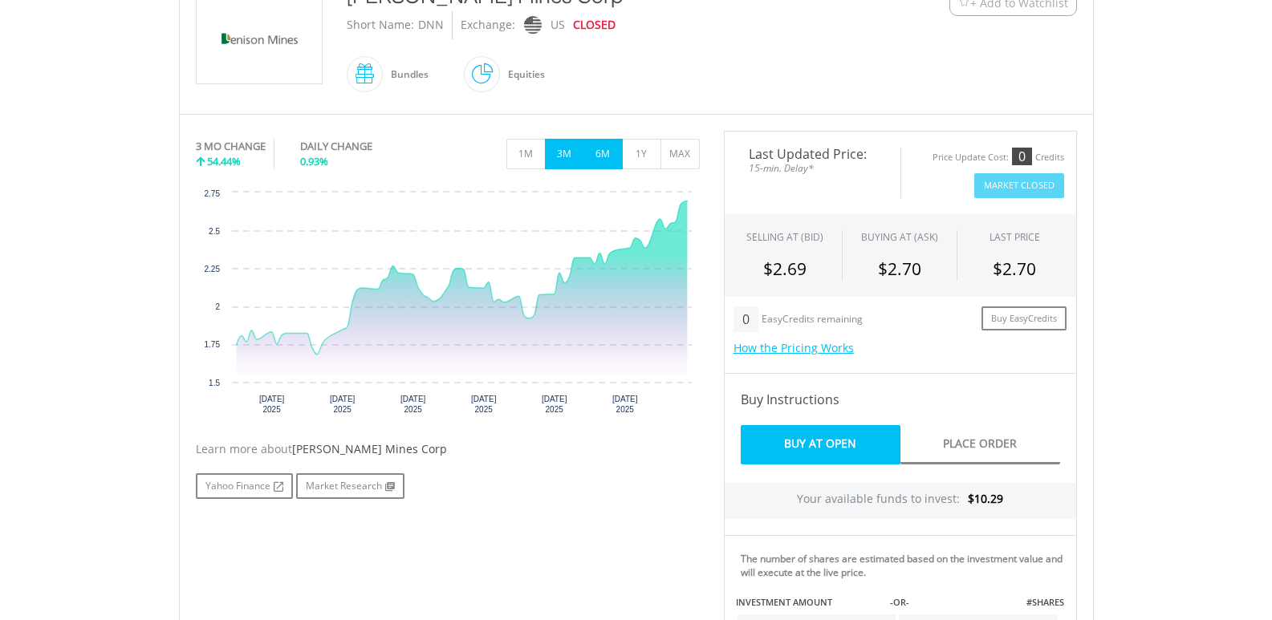
click at [601, 155] on button "6M" at bounding box center [603, 154] width 39 height 31
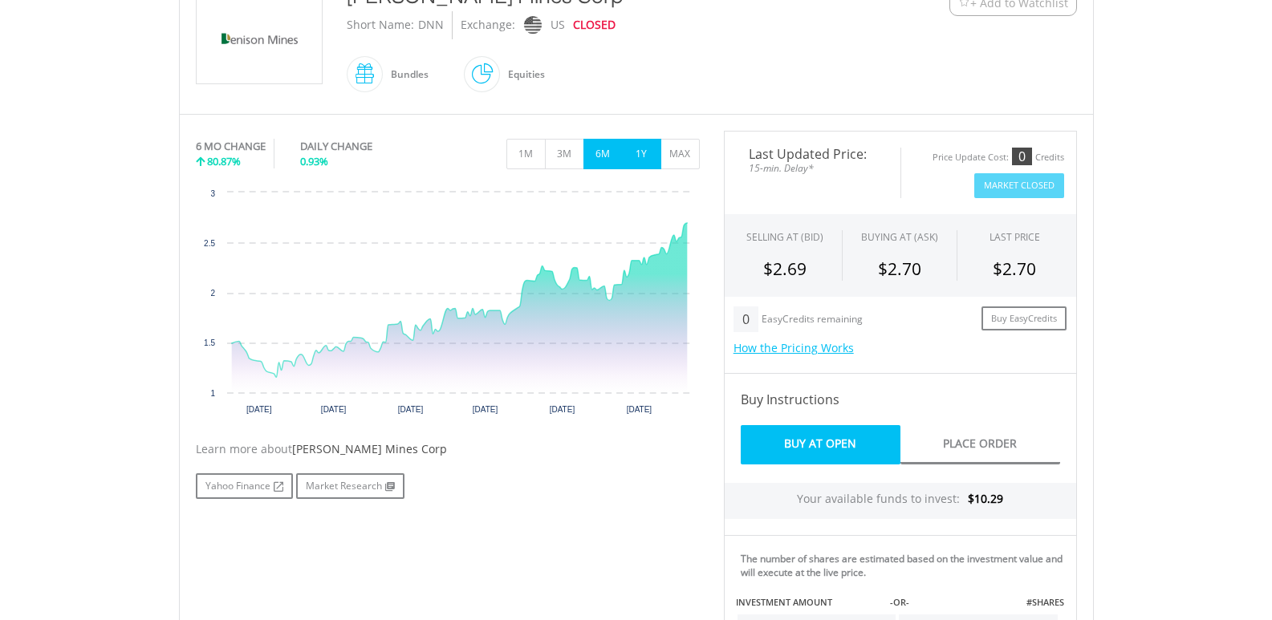
click at [640, 149] on button "1Y" at bounding box center [641, 154] width 39 height 31
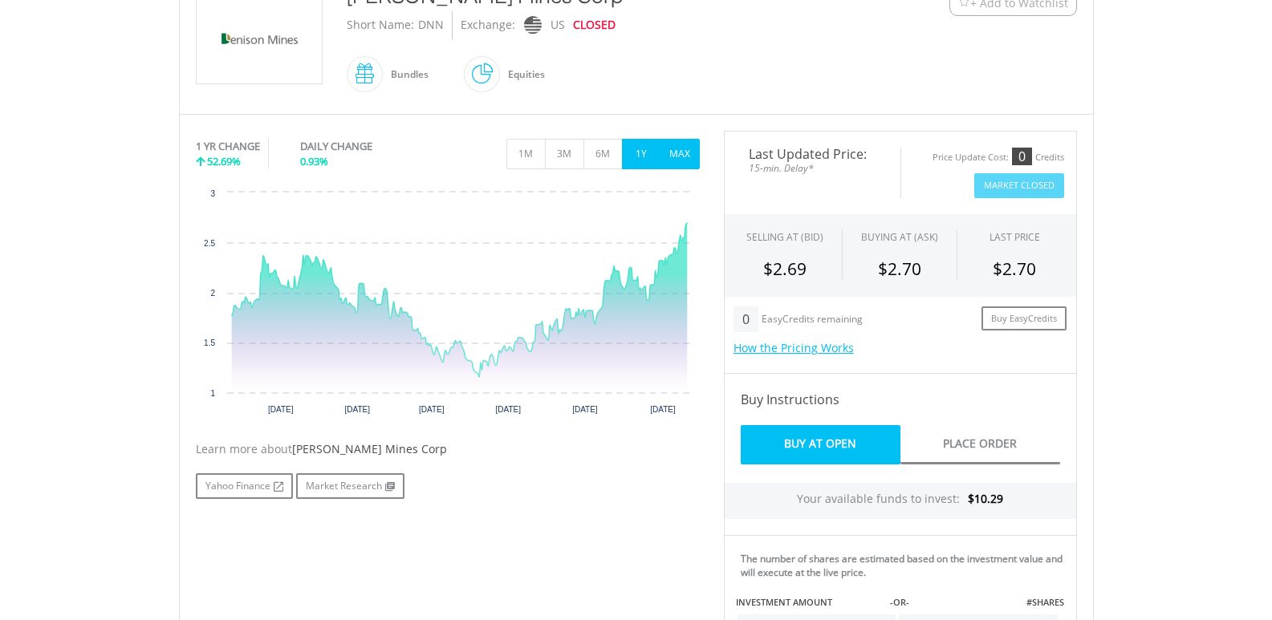
click at [686, 153] on button "MAX" at bounding box center [680, 154] width 39 height 31
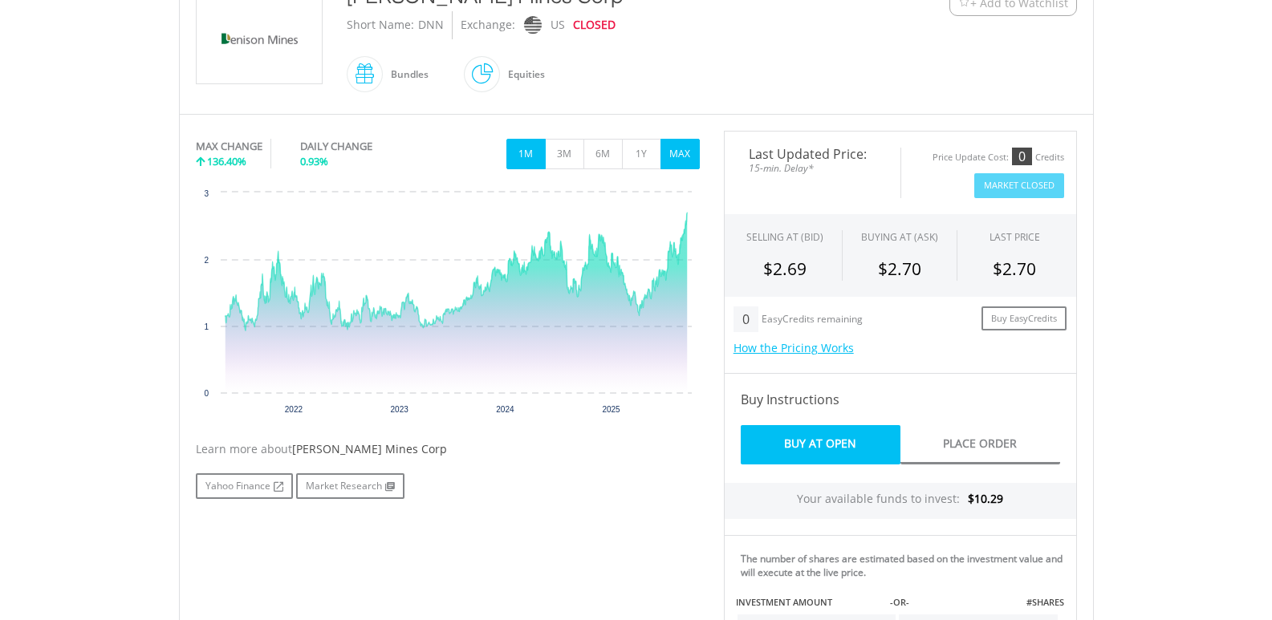
click at [532, 156] on button "1M" at bounding box center [525, 154] width 39 height 31
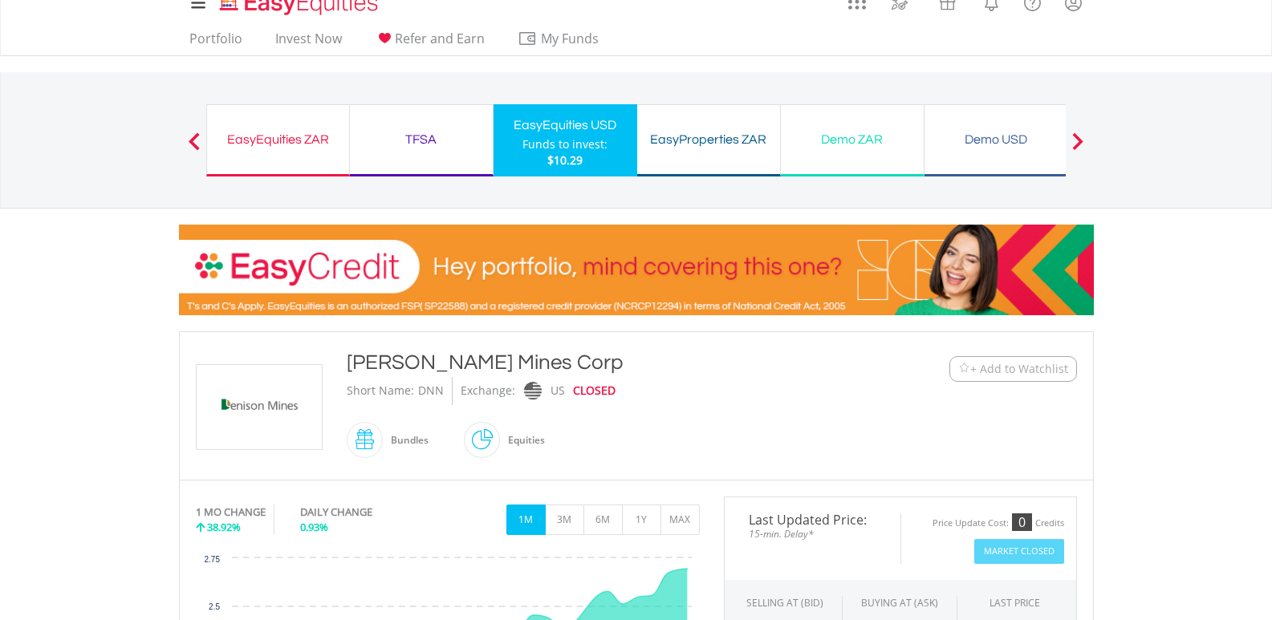
scroll to position [0, 0]
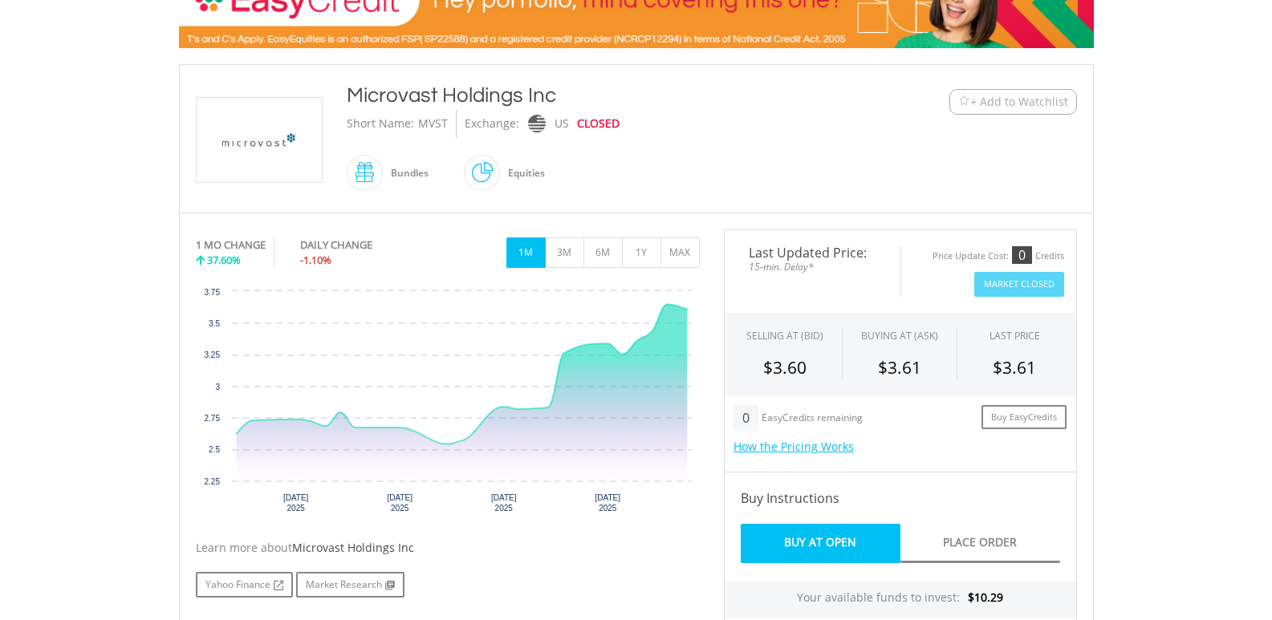
scroll to position [321, 0]
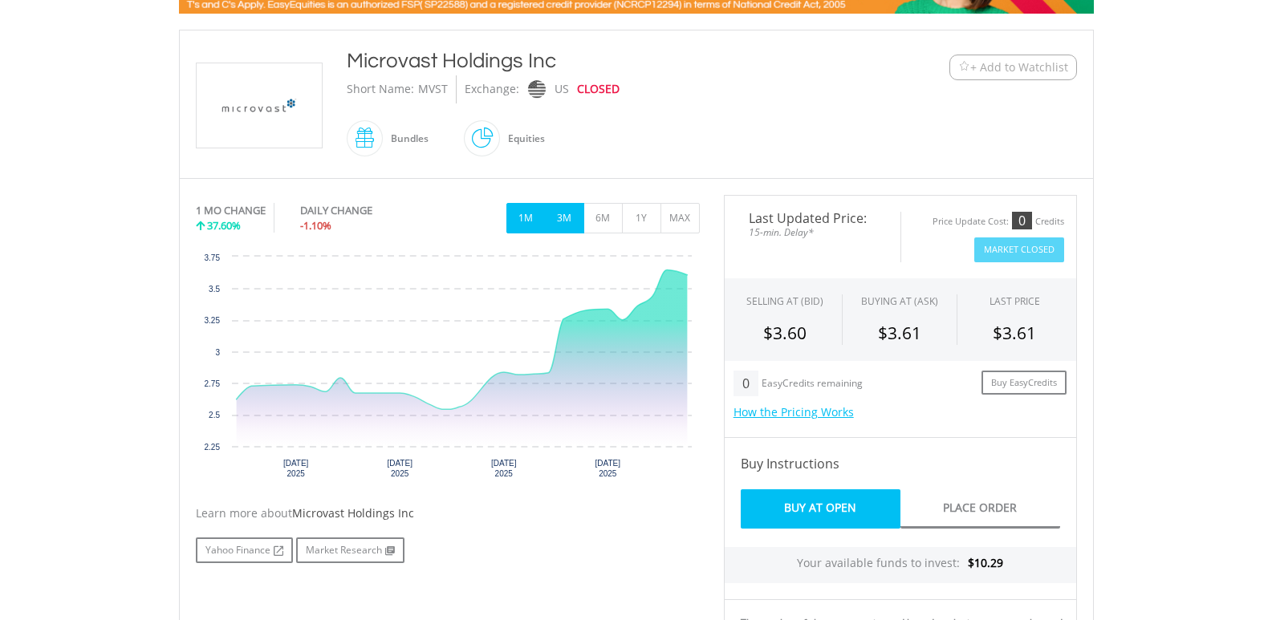
click at [558, 221] on button "3M" at bounding box center [564, 218] width 39 height 31
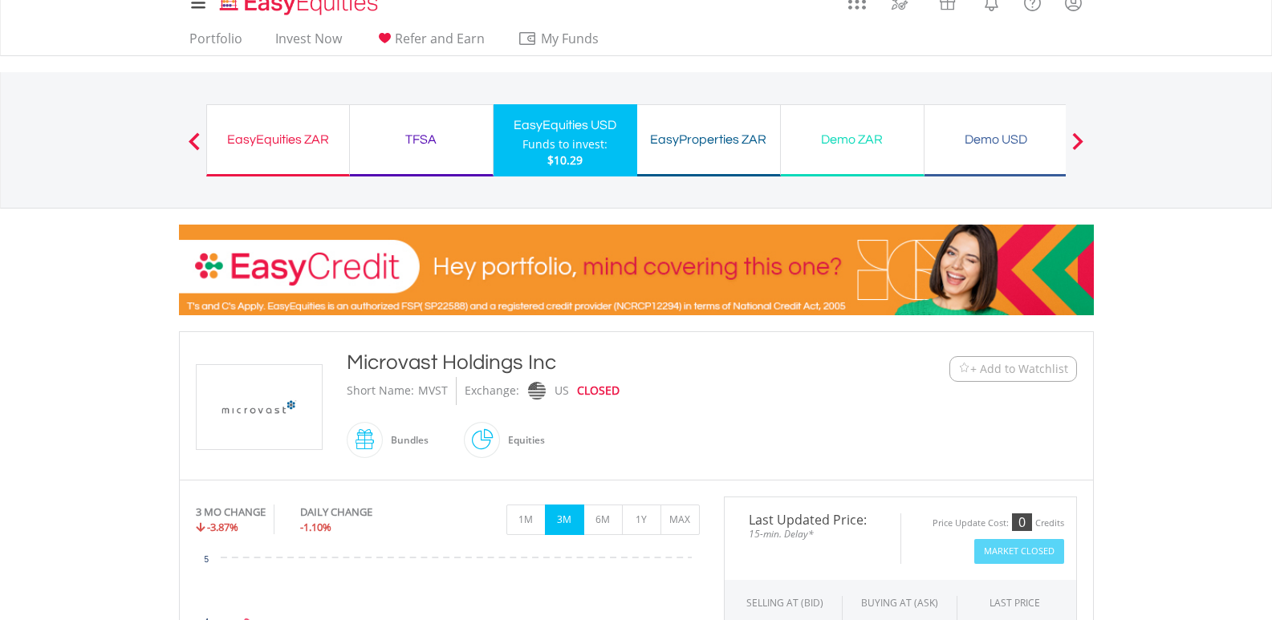
scroll to position [0, 0]
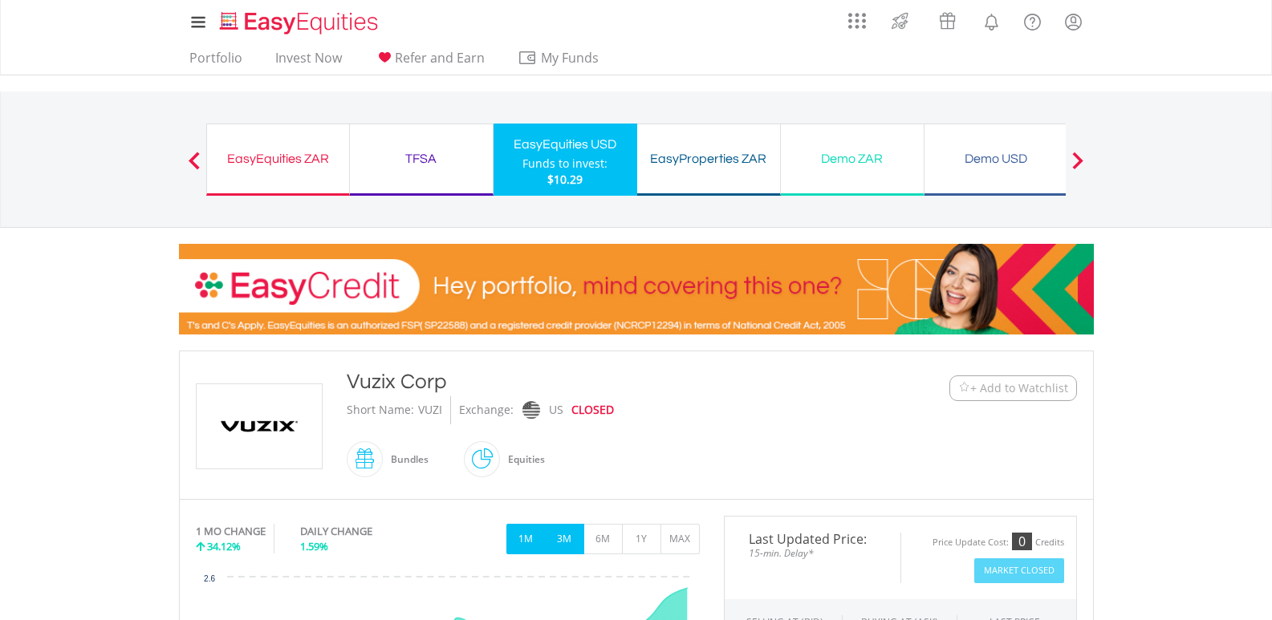
click at [561, 536] on button "3M" at bounding box center [564, 539] width 39 height 31
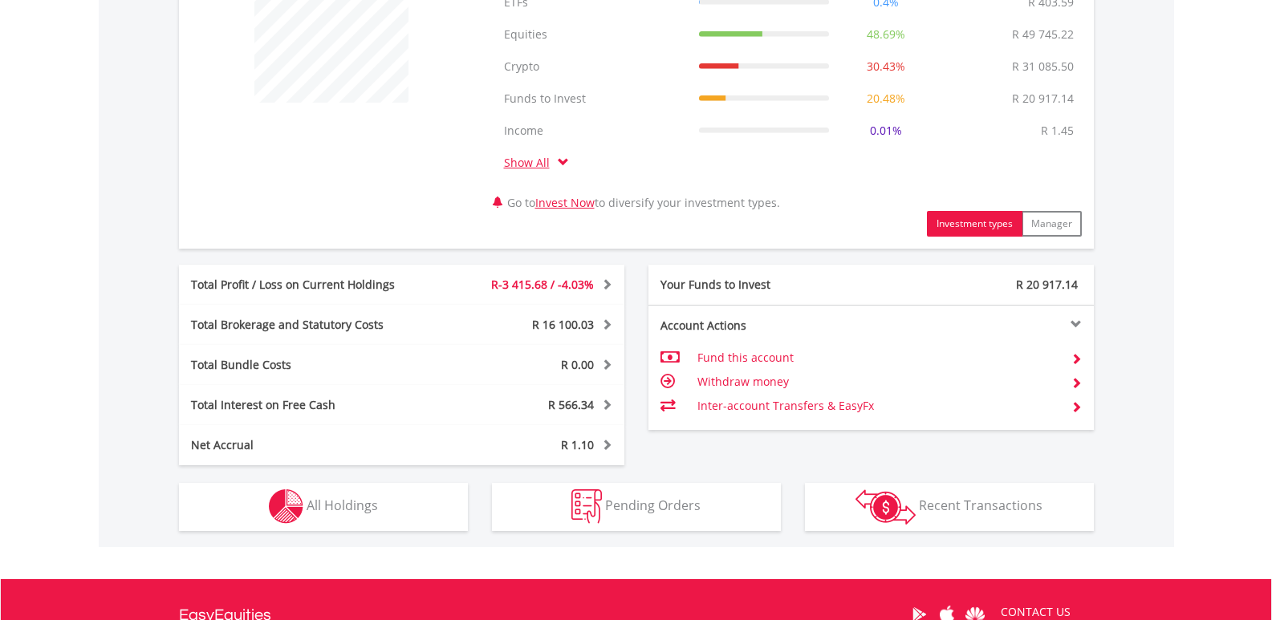
scroll to position [866, 0]
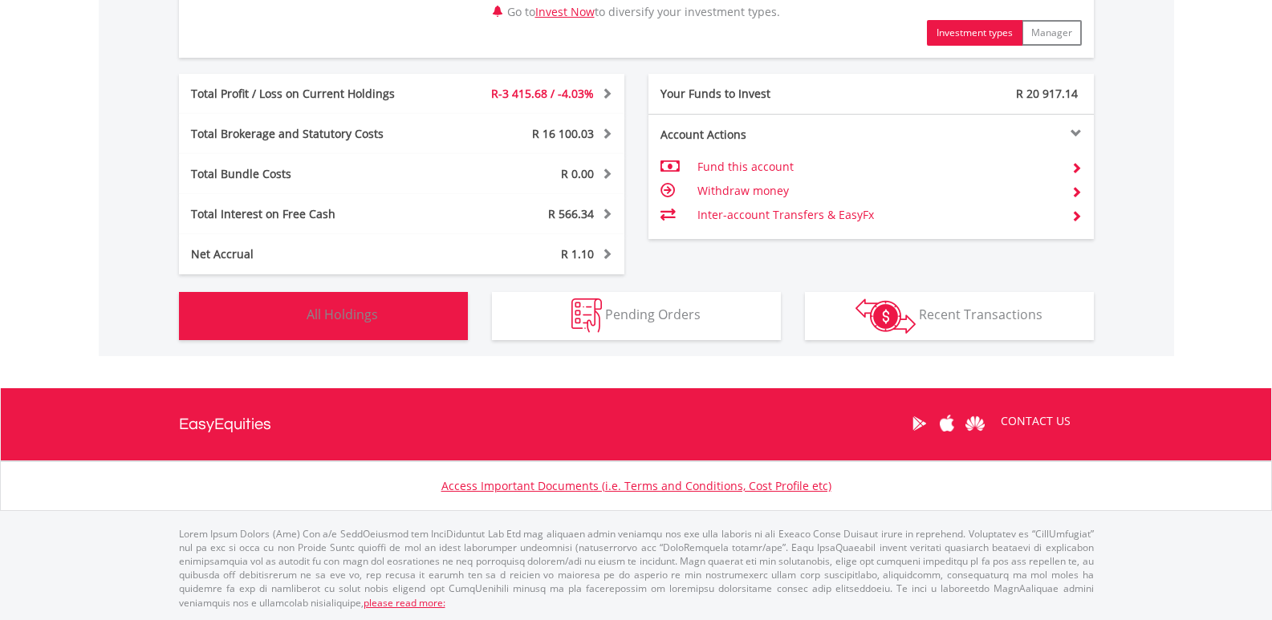
click at [443, 327] on button "Holdings All Holdings" at bounding box center [323, 316] width 289 height 48
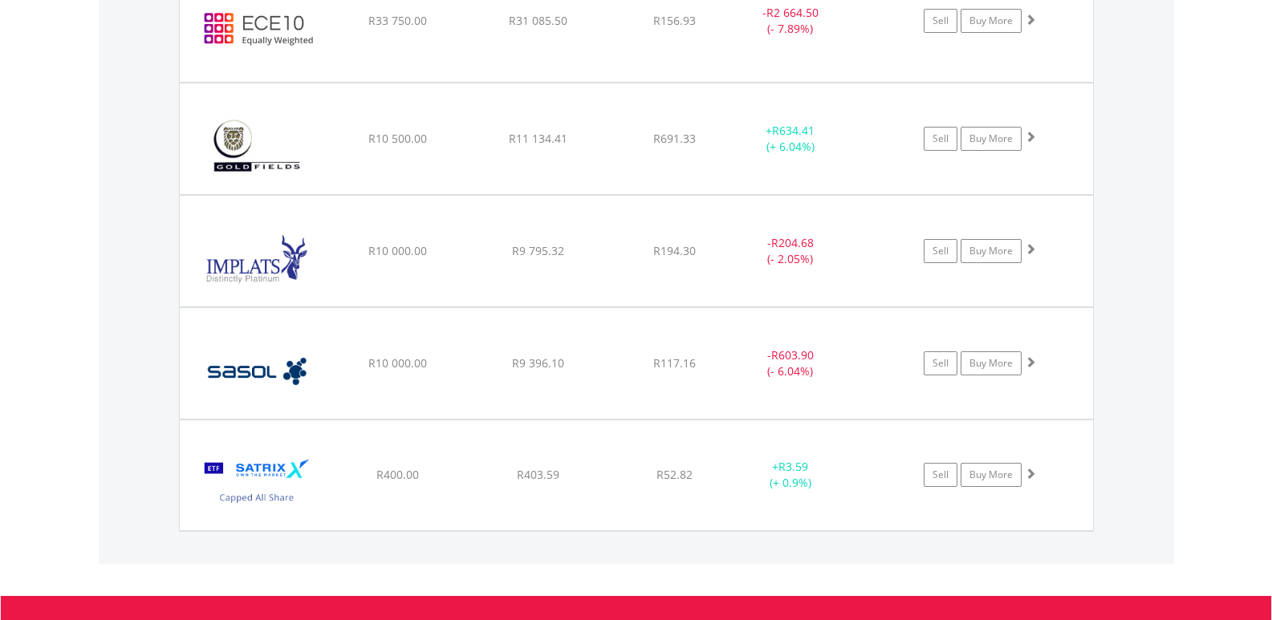
scroll to position [1544, 0]
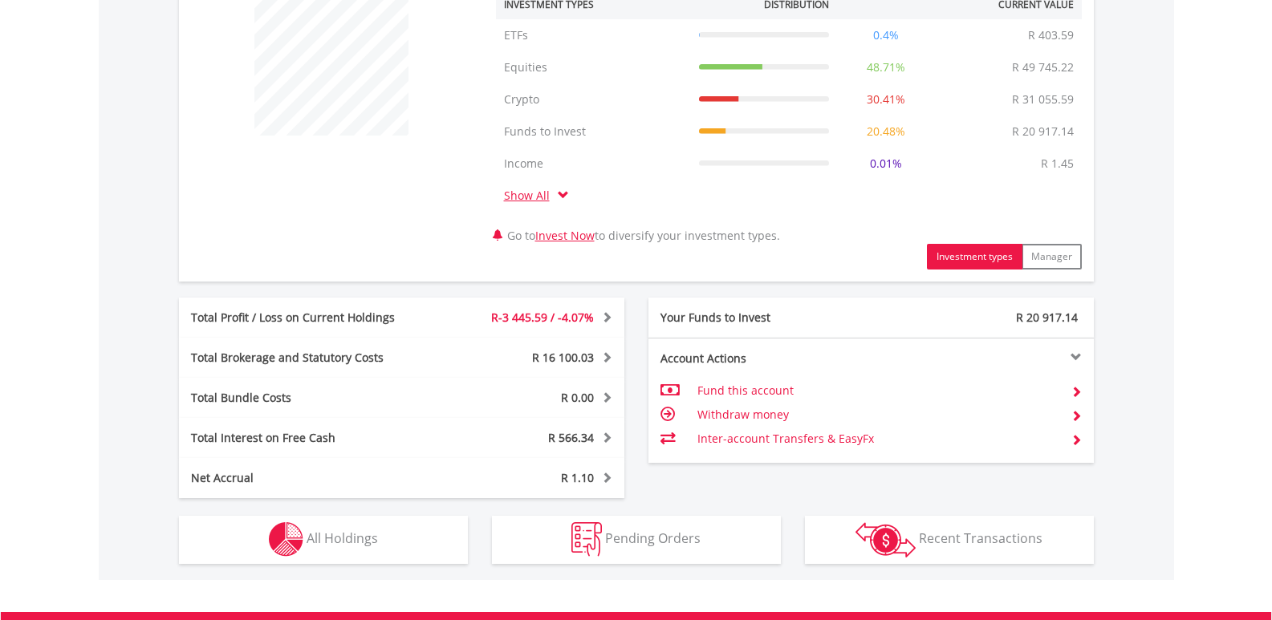
scroll to position [674, 0]
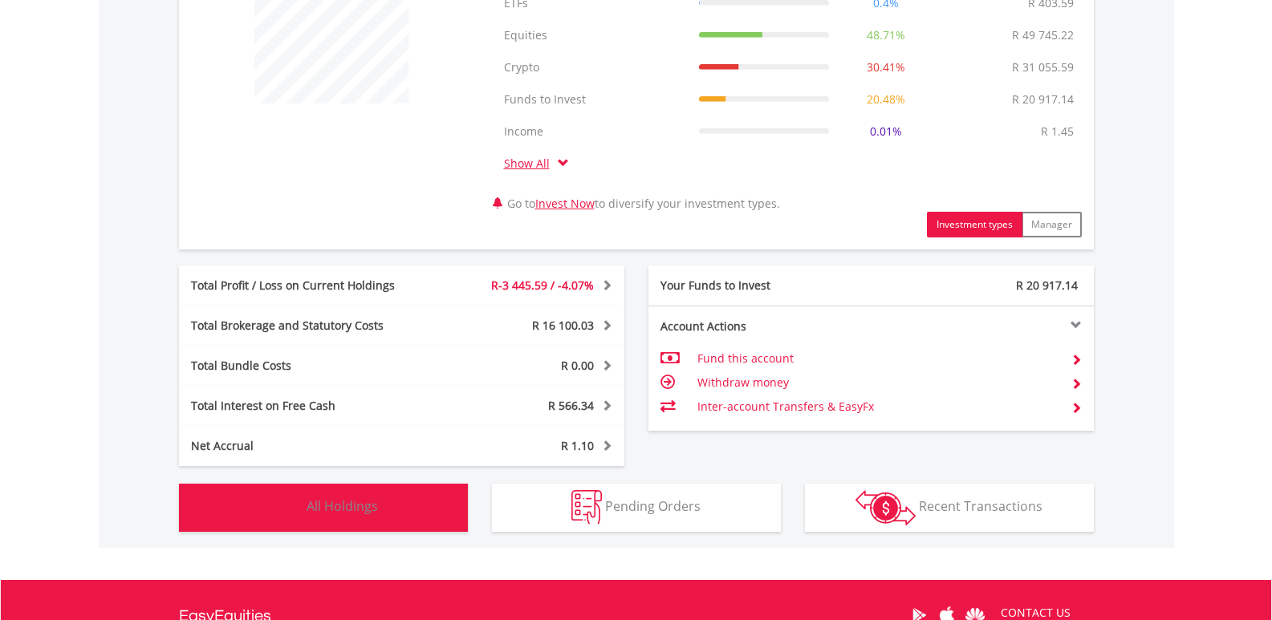
click at [426, 500] on button "Holdings All Holdings" at bounding box center [323, 508] width 289 height 48
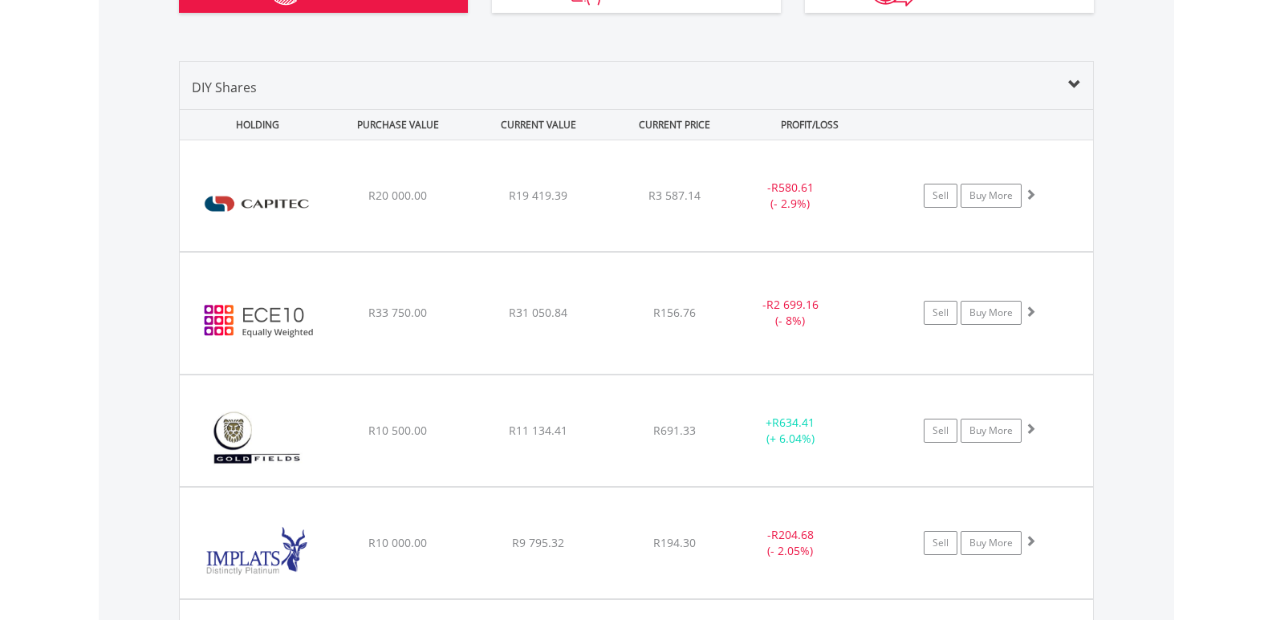
scroll to position [1190, 0]
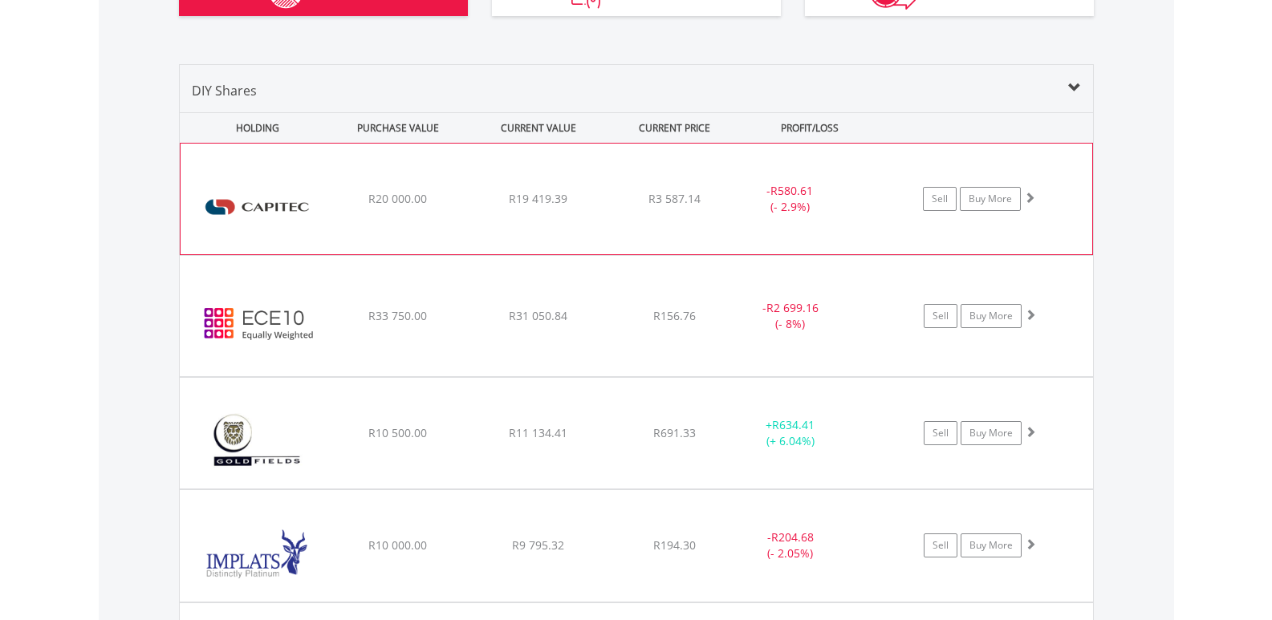
click at [444, 205] on div "﻿ Capitec Bank Holdings Limited R20 000.00 R19 419.39 R3 587.14 - R580.61 (- 2.…" at bounding box center [636, 199] width 913 height 112
click at [649, 234] on div "﻿ Capitec Bank Holdings Limited R20 000.00 R19 419.39 R3 587.14 - R580.61 (- 2.…" at bounding box center [637, 199] width 912 height 111
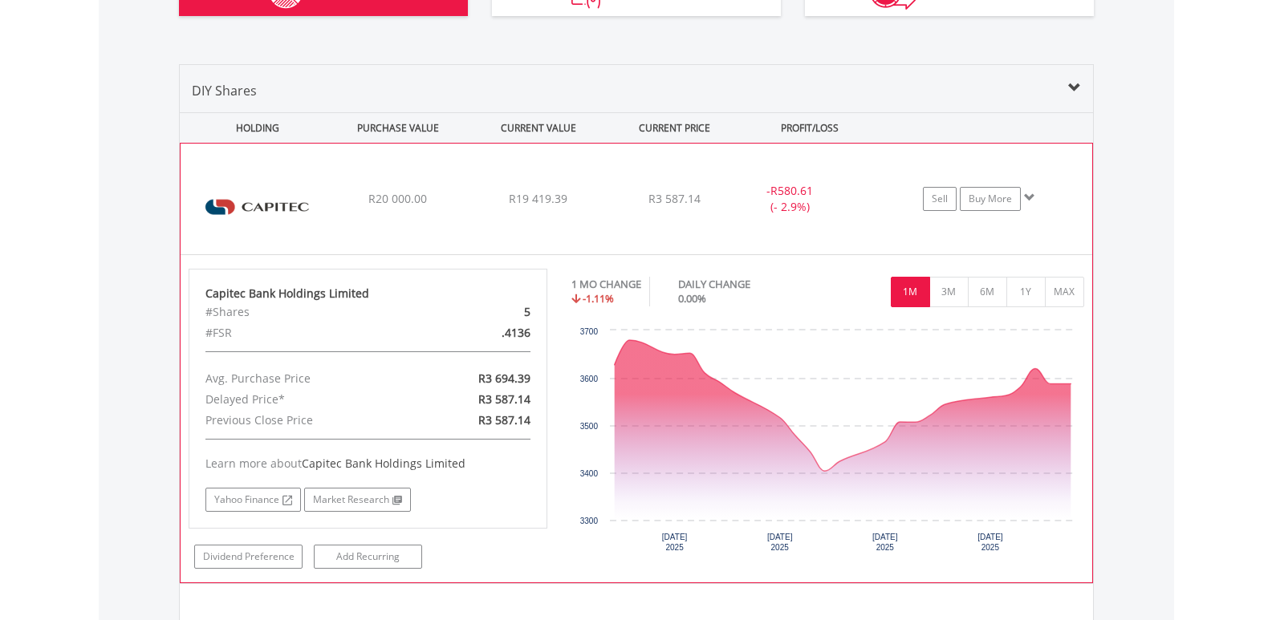
click at [1036, 198] on div "Sell Buy More" at bounding box center [987, 199] width 210 height 24
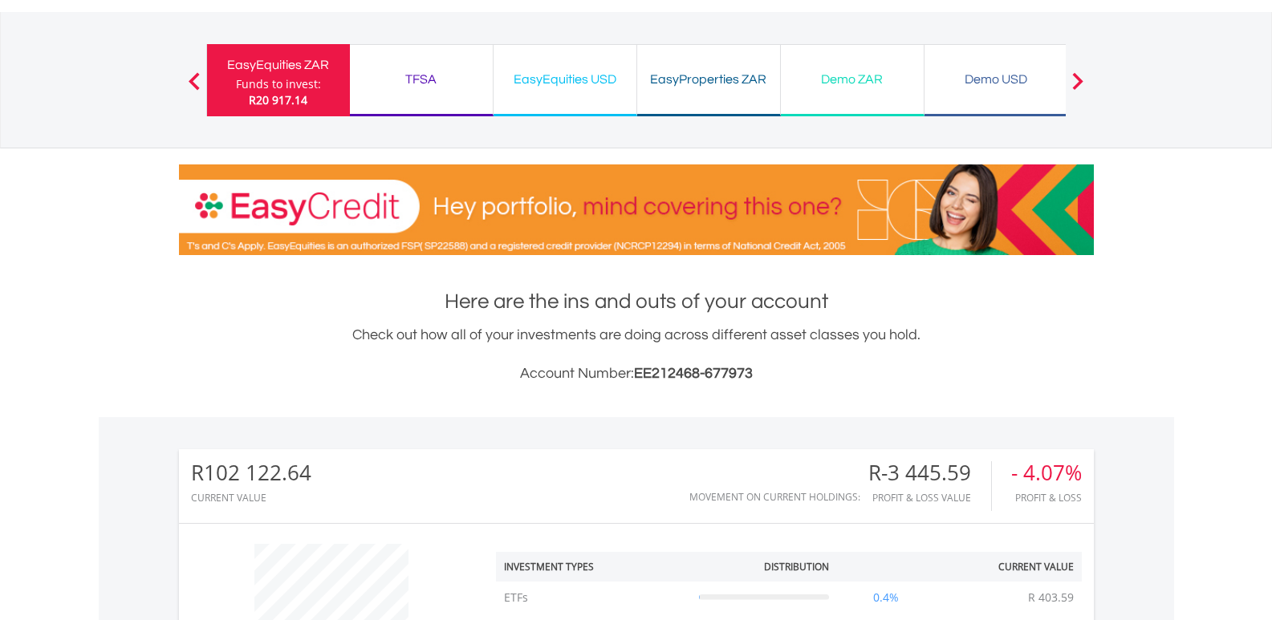
scroll to position [0, 0]
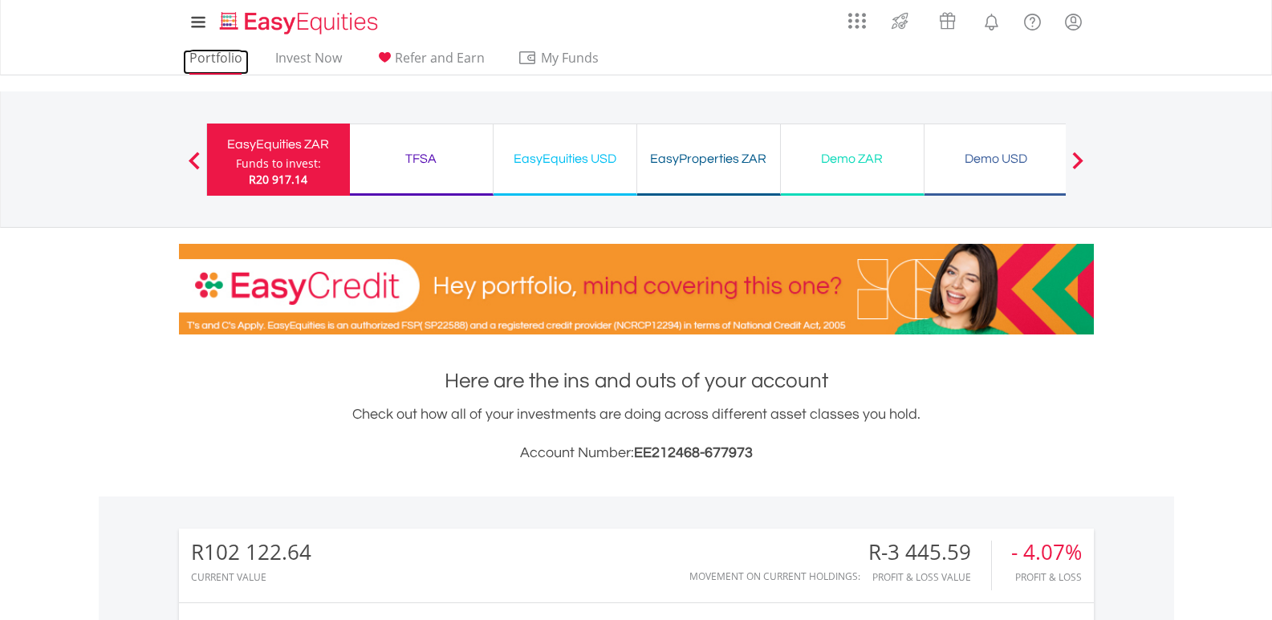
click at [203, 60] on link "Portfolio" at bounding box center [216, 62] width 66 height 25
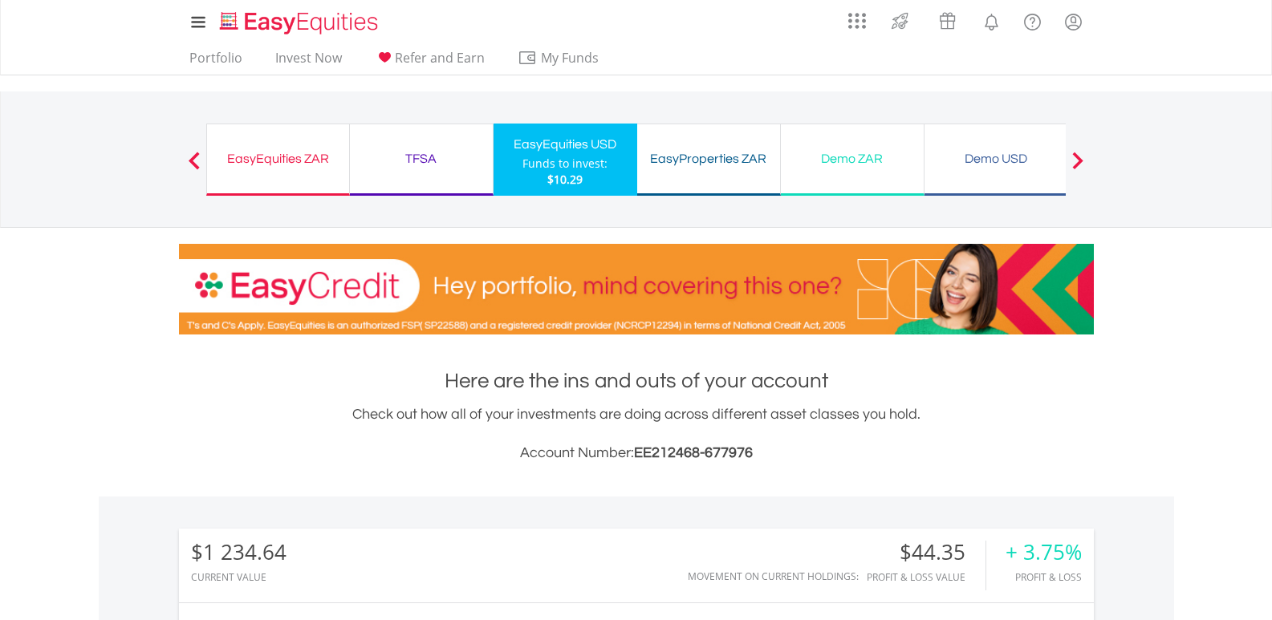
scroll to position [154, 305]
